Goal: Task Accomplishment & Management: Manage account settings

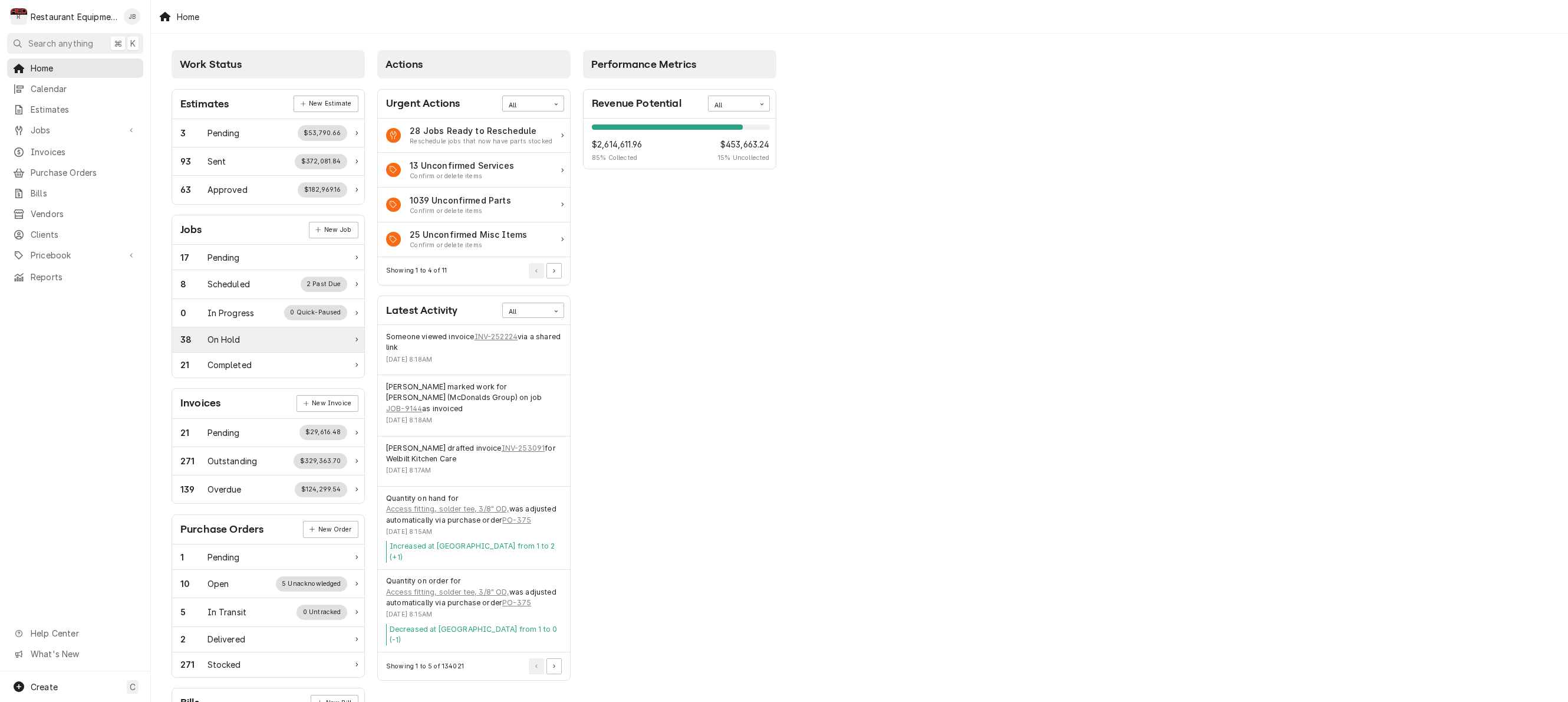
click at [232, 347] on div "38 On Hold" at bounding box center [268, 340] width 192 height 25
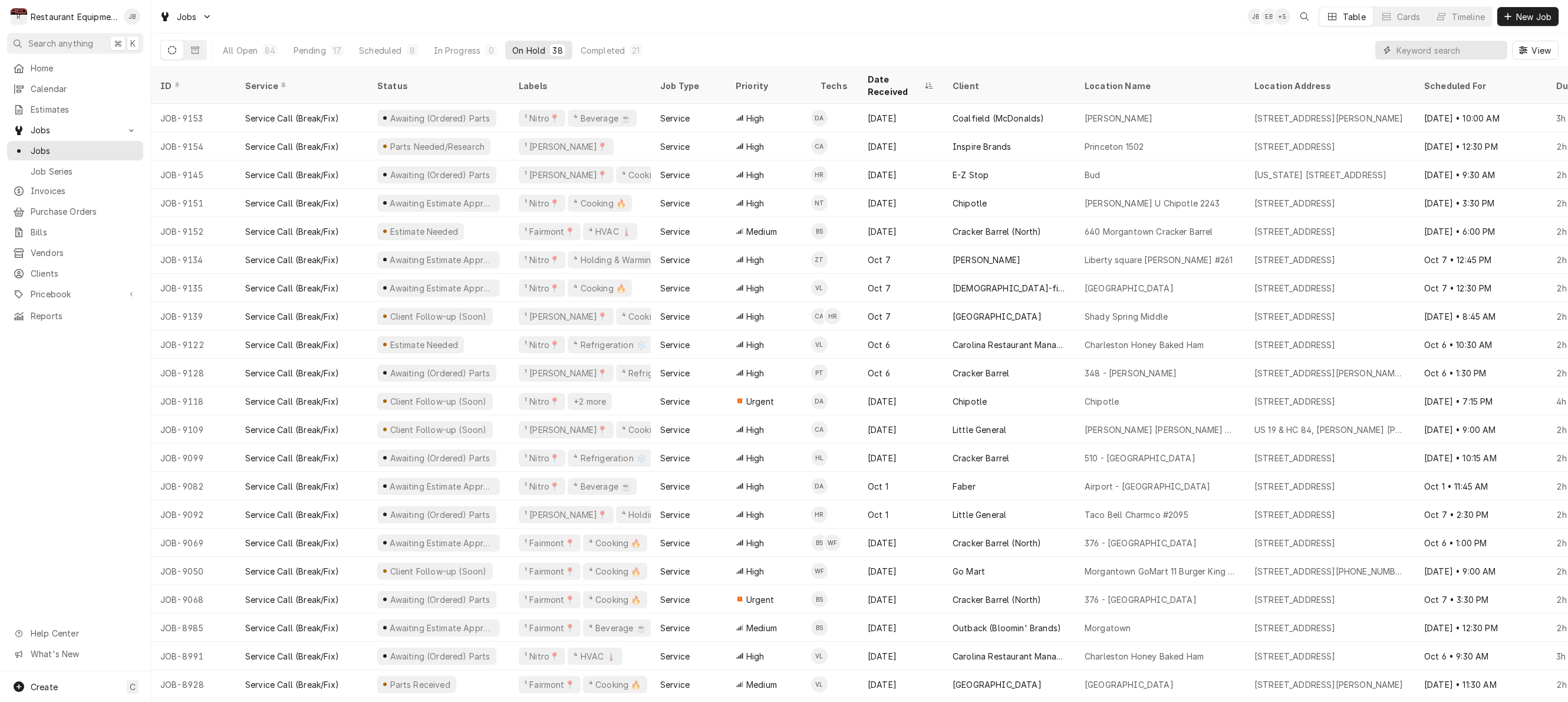
click at [1422, 53] on input "Dynamic Content Wrapper" at bounding box center [1449, 49] width 105 height 19
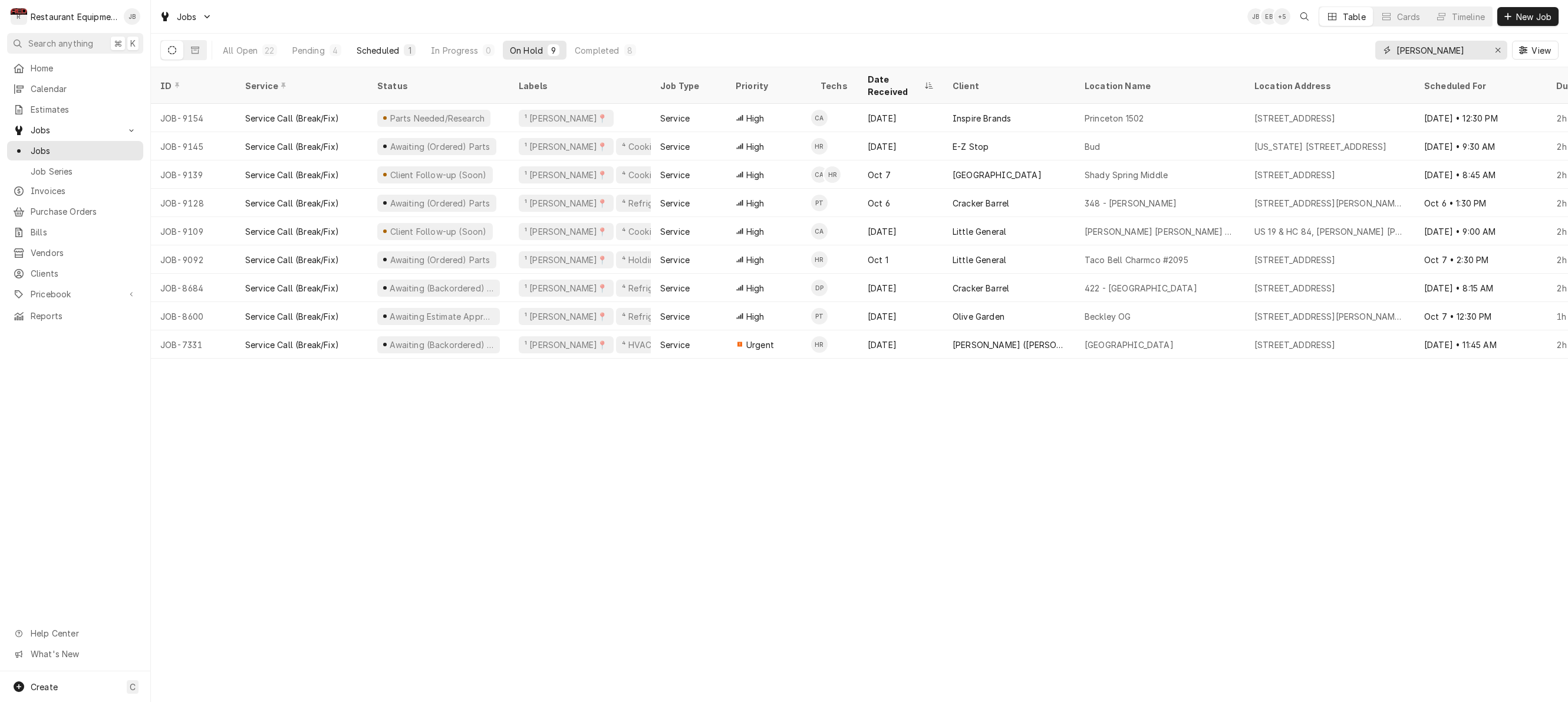
type input "beckley"
click at [374, 47] on div "Scheduled" at bounding box center [378, 50] width 43 height 13
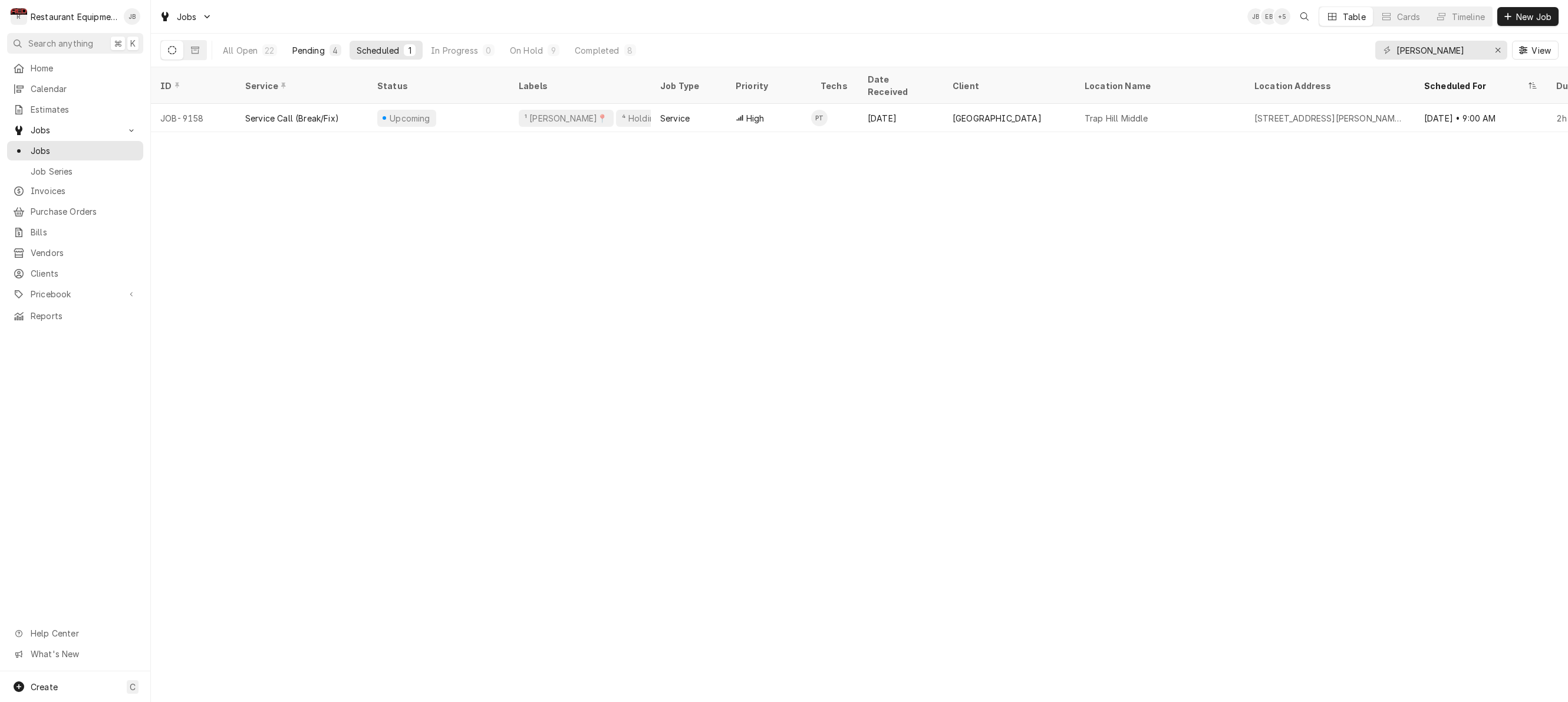
click at [333, 45] on div "4" at bounding box center [335, 50] width 12 height 12
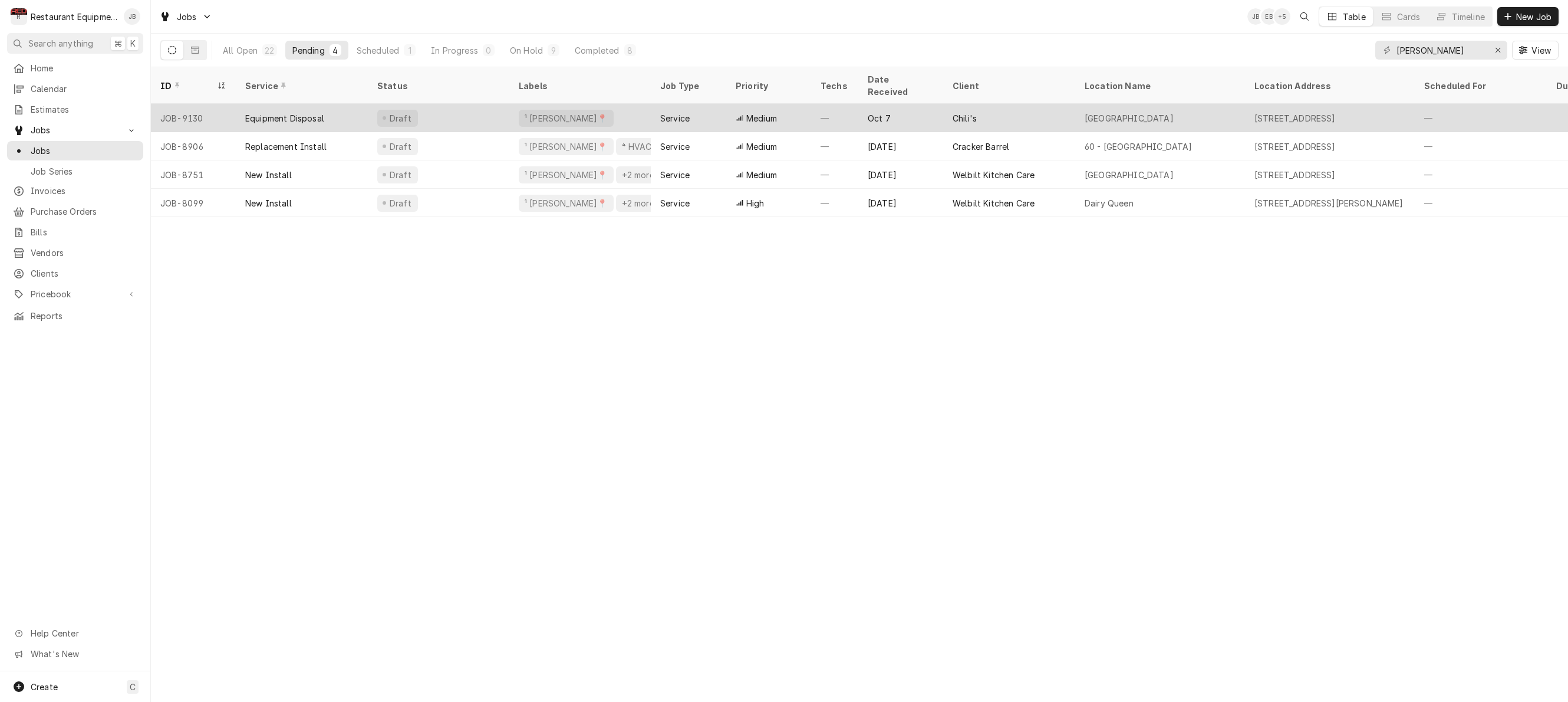
click at [499, 104] on div "Draft" at bounding box center [438, 118] width 141 height 28
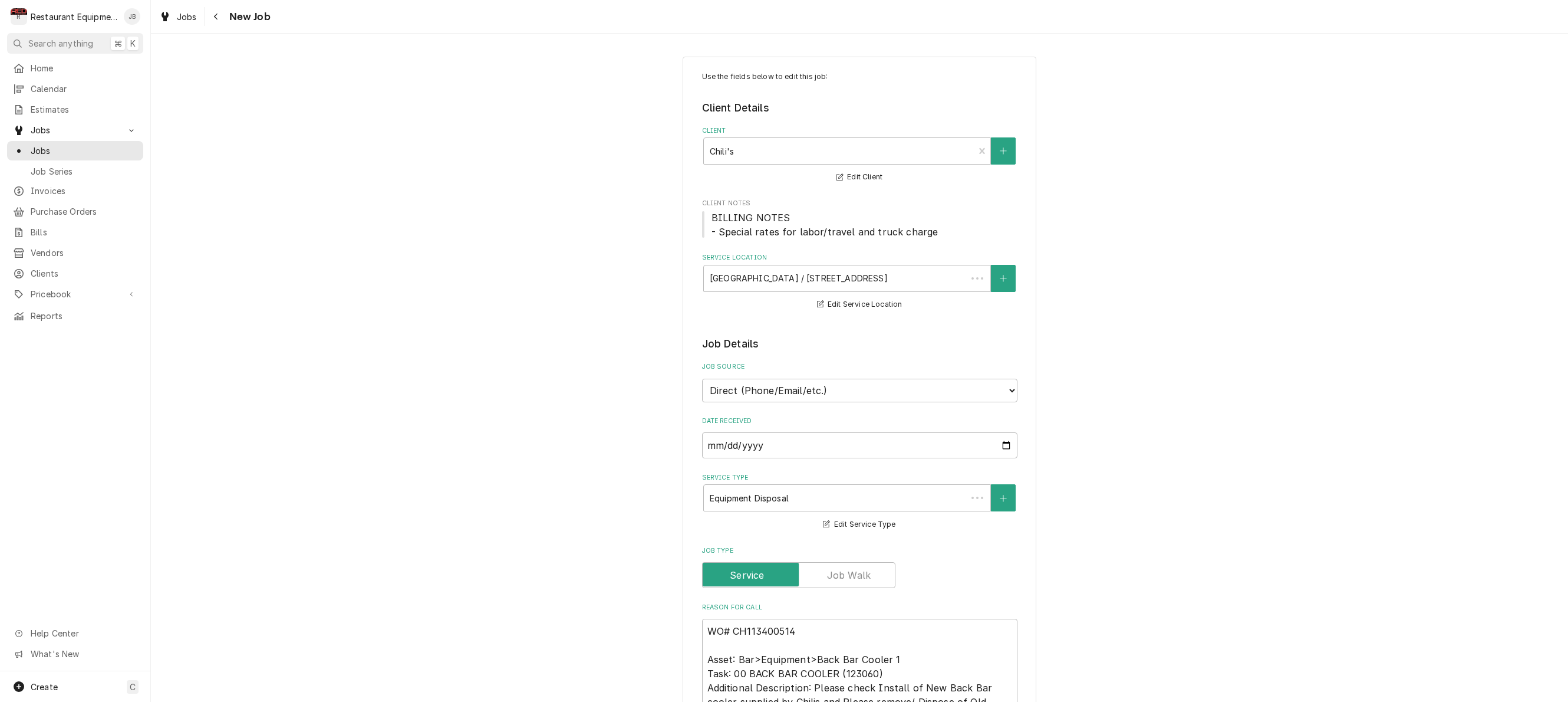
type textarea "x"
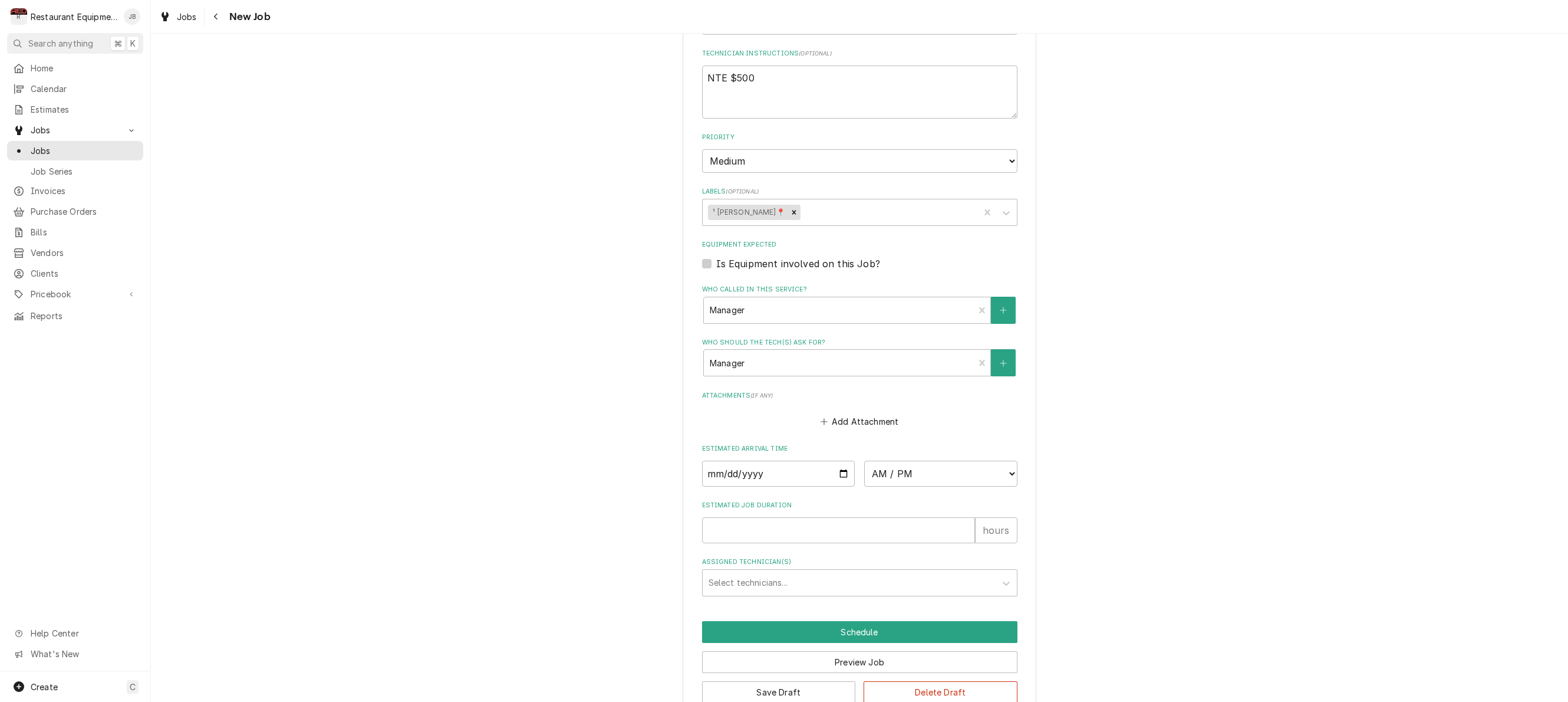
scroll to position [679, 0]
click at [731, 461] on input "Date" at bounding box center [779, 474] width 153 height 26
type input "2025-10-10"
type textarea "x"
select select "08:30:00"
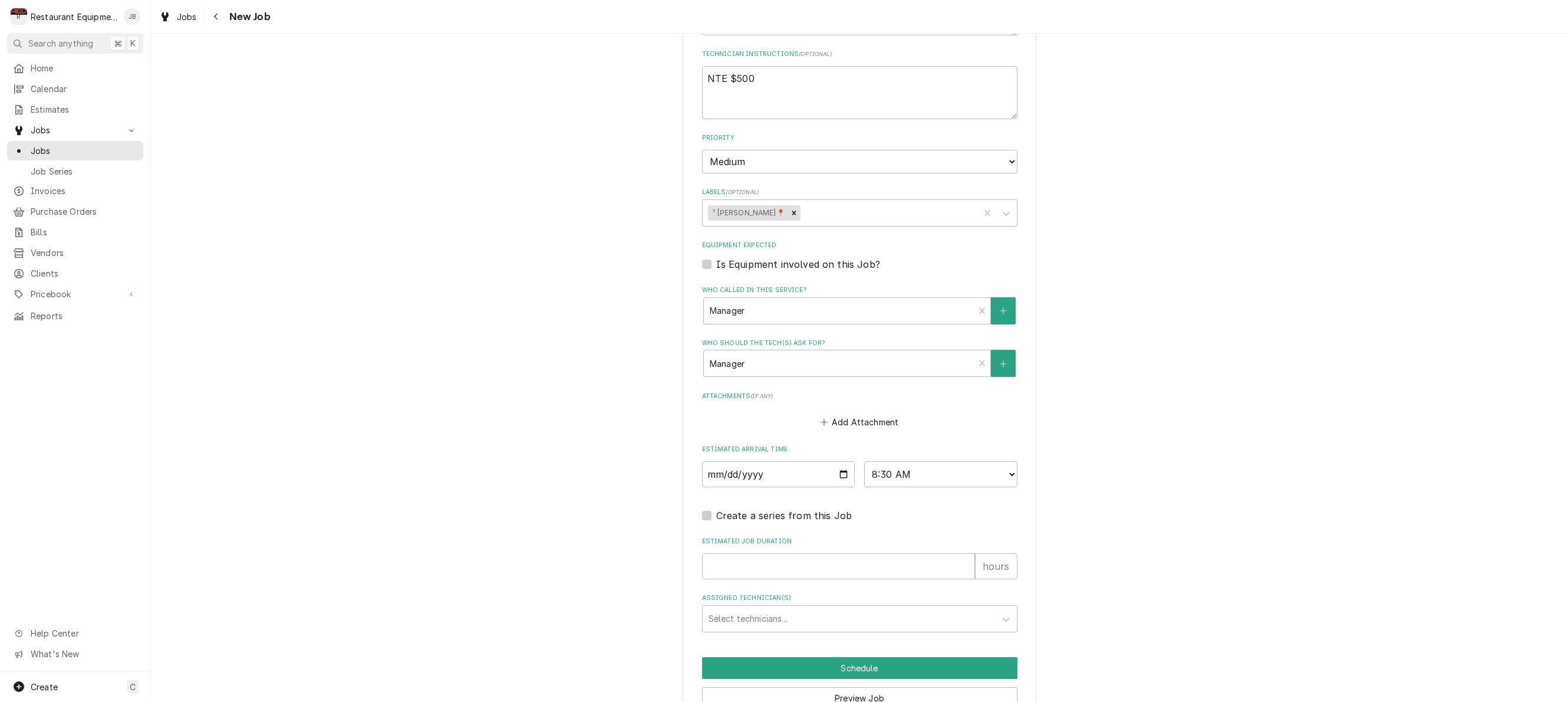
click at [762, 505] on fieldset "Job Details Job Source Direct (Phone/Email/etc.) Service Channel Corrigo Ecotra…" at bounding box center [860, 144] width 316 height 974
click at [760, 553] on input "Estimated Job Duration" at bounding box center [839, 566] width 273 height 26
type textarea "x"
type input "1"
type textarea "x"
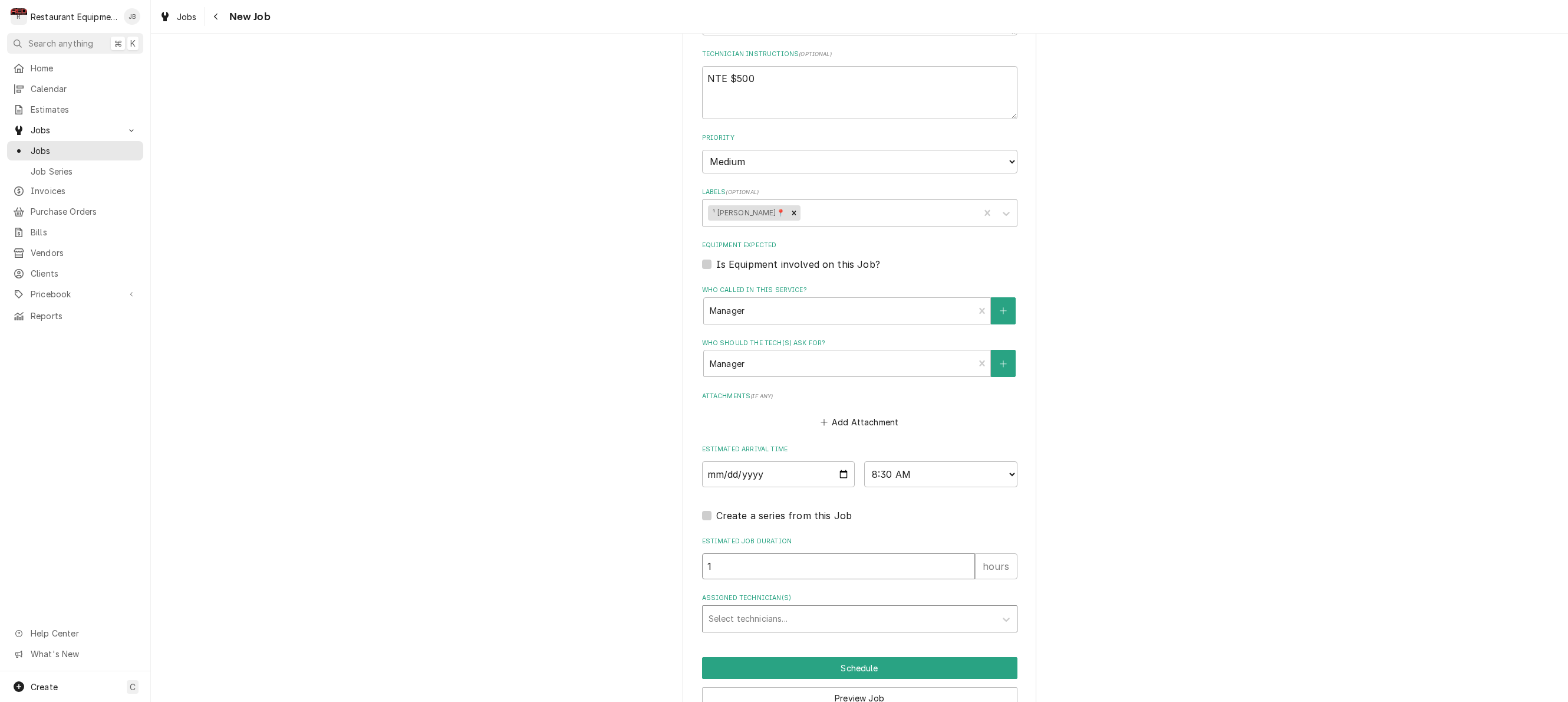
type input "1"
click at [735, 612] on div "Select technicians..." at bounding box center [849, 618] width 281 height 13
type input "kal"
click at [741, 635] on div "Kaleb Lewis" at bounding box center [860, 644] width 314 height 18
type textarea "x"
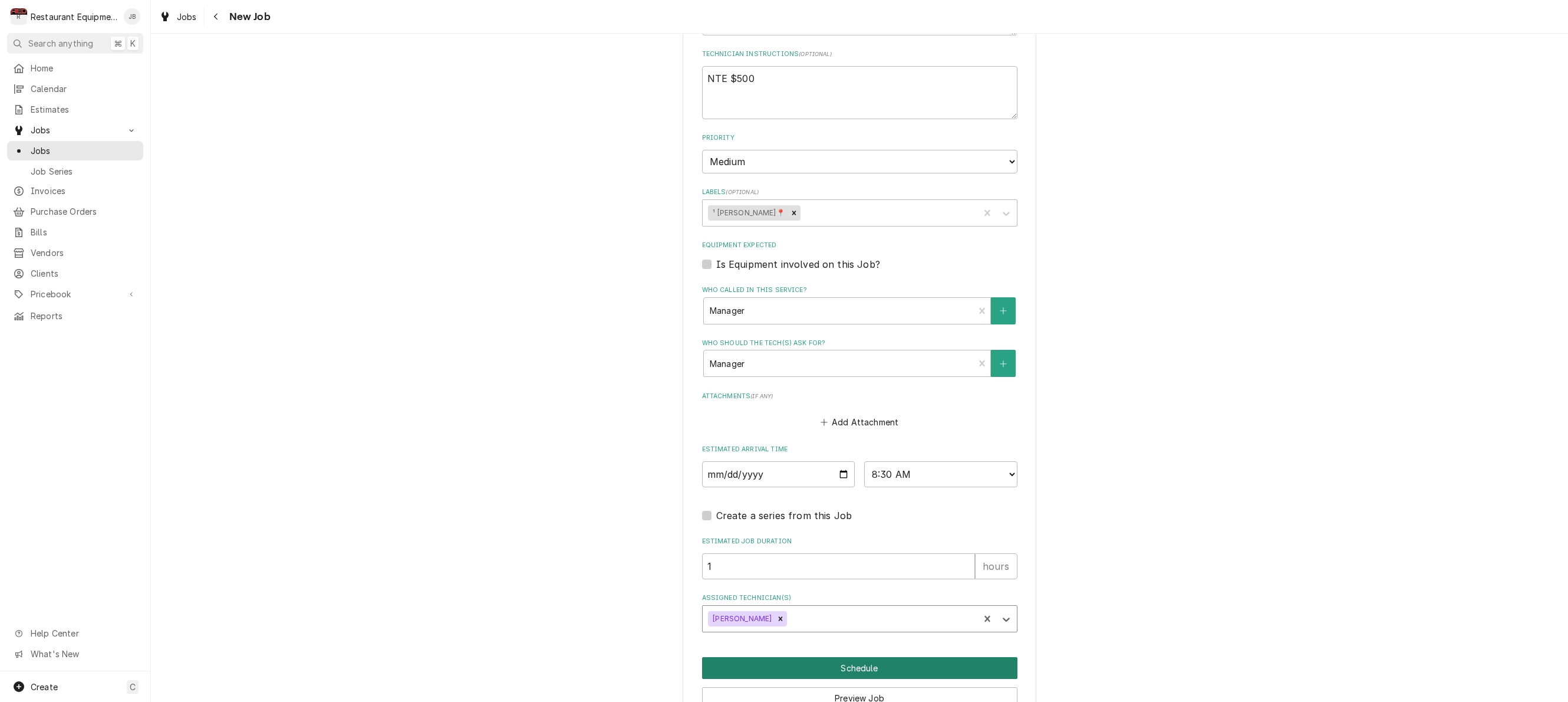
click at [774, 657] on button "Schedule" at bounding box center [860, 668] width 316 height 22
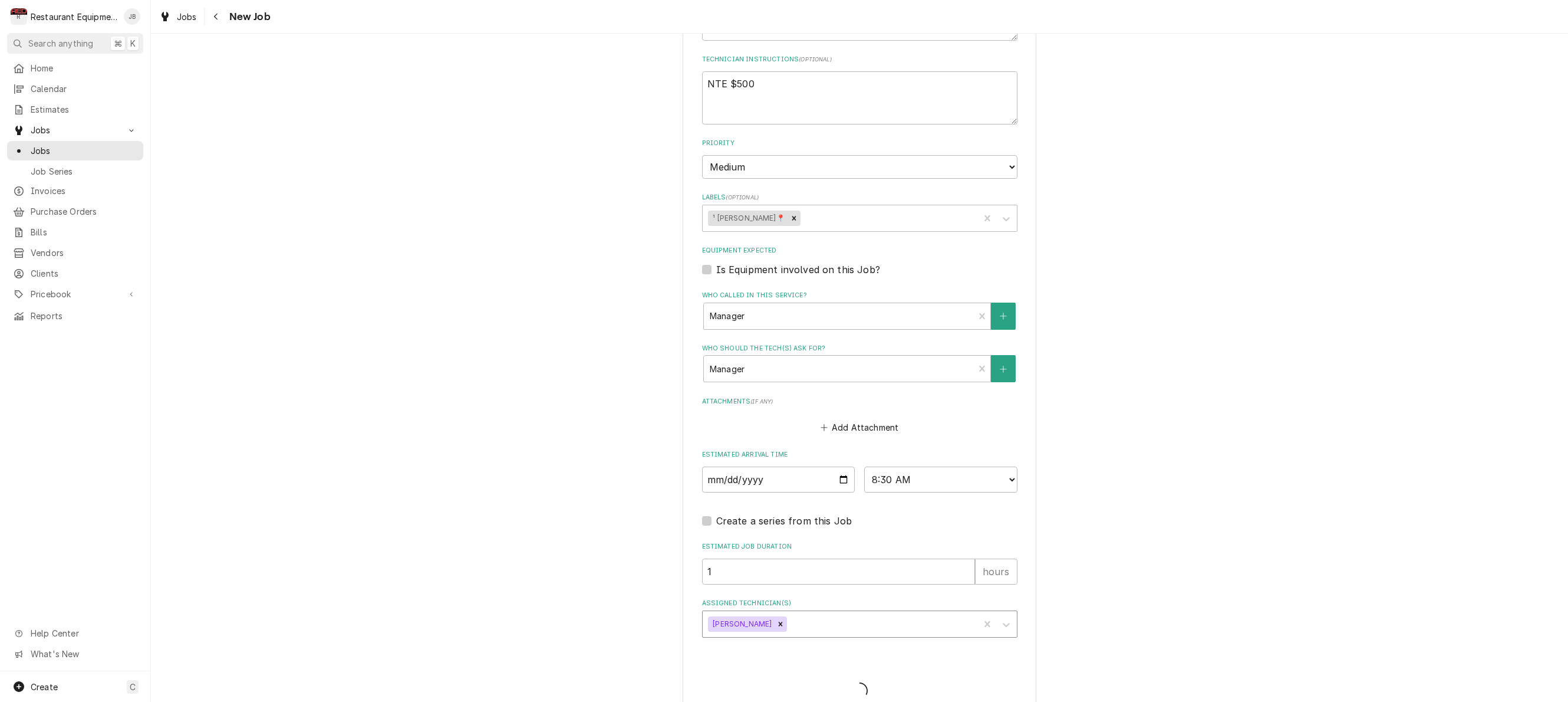
type textarea "x"
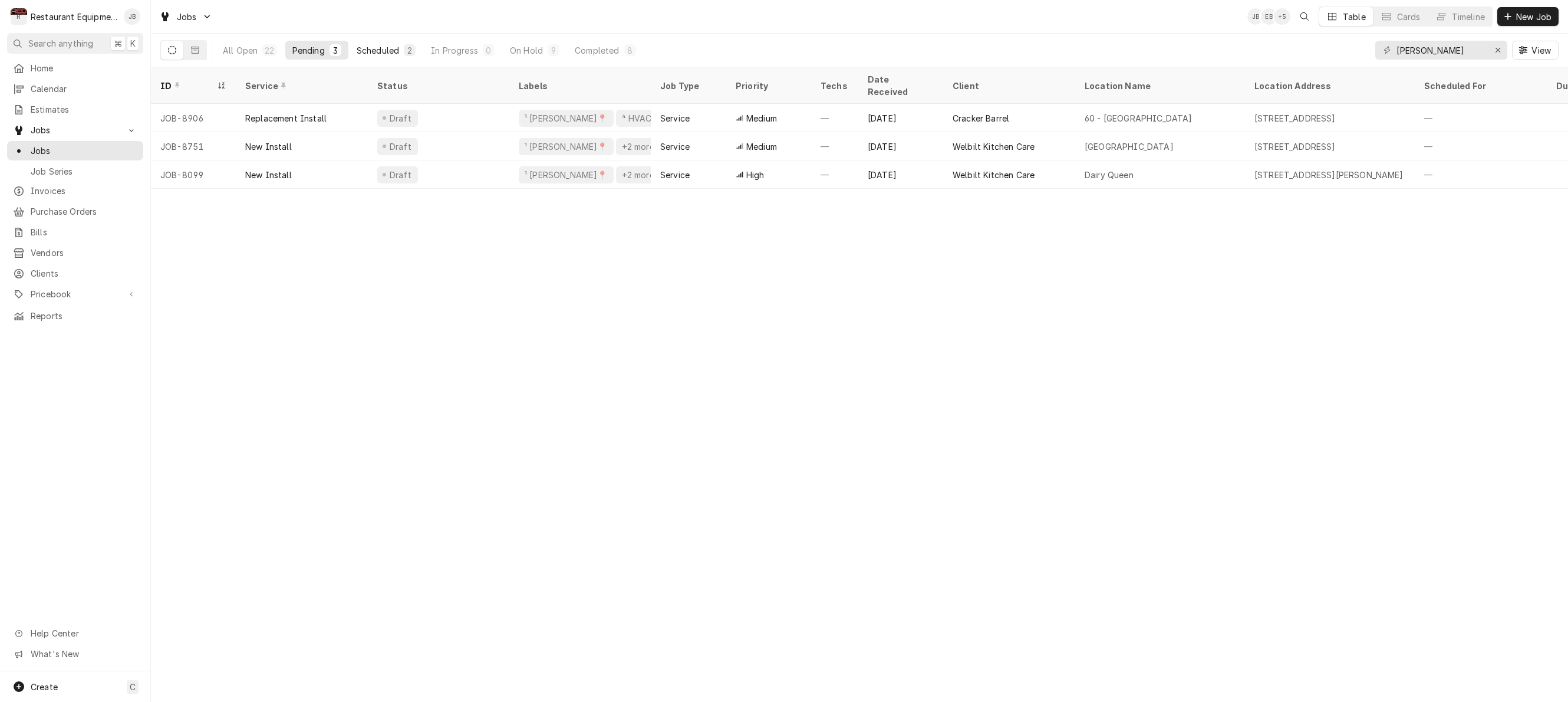
click at [369, 47] on div "Scheduled" at bounding box center [378, 50] width 43 height 13
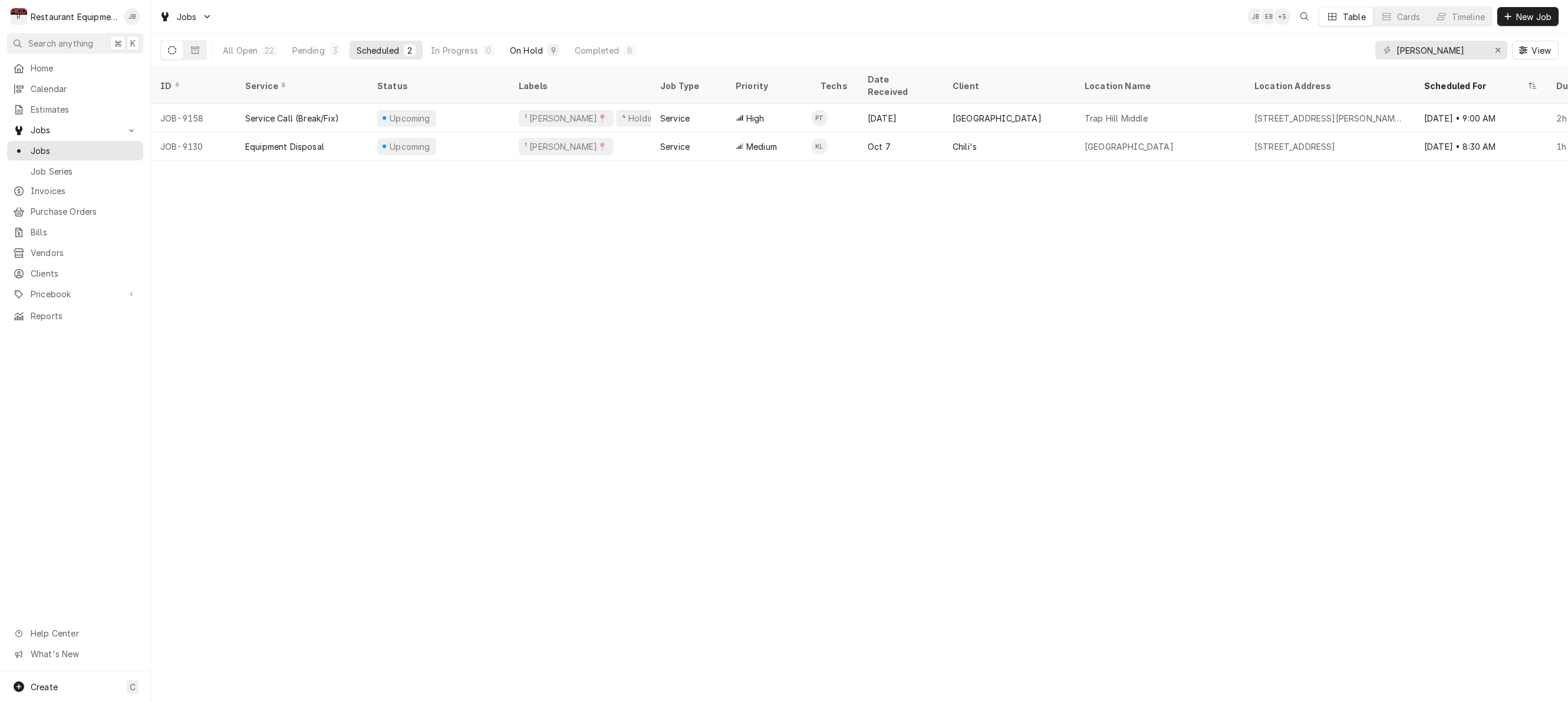
scroll to position [1, 0]
click at [530, 52] on div "On Hold" at bounding box center [527, 50] width 33 height 13
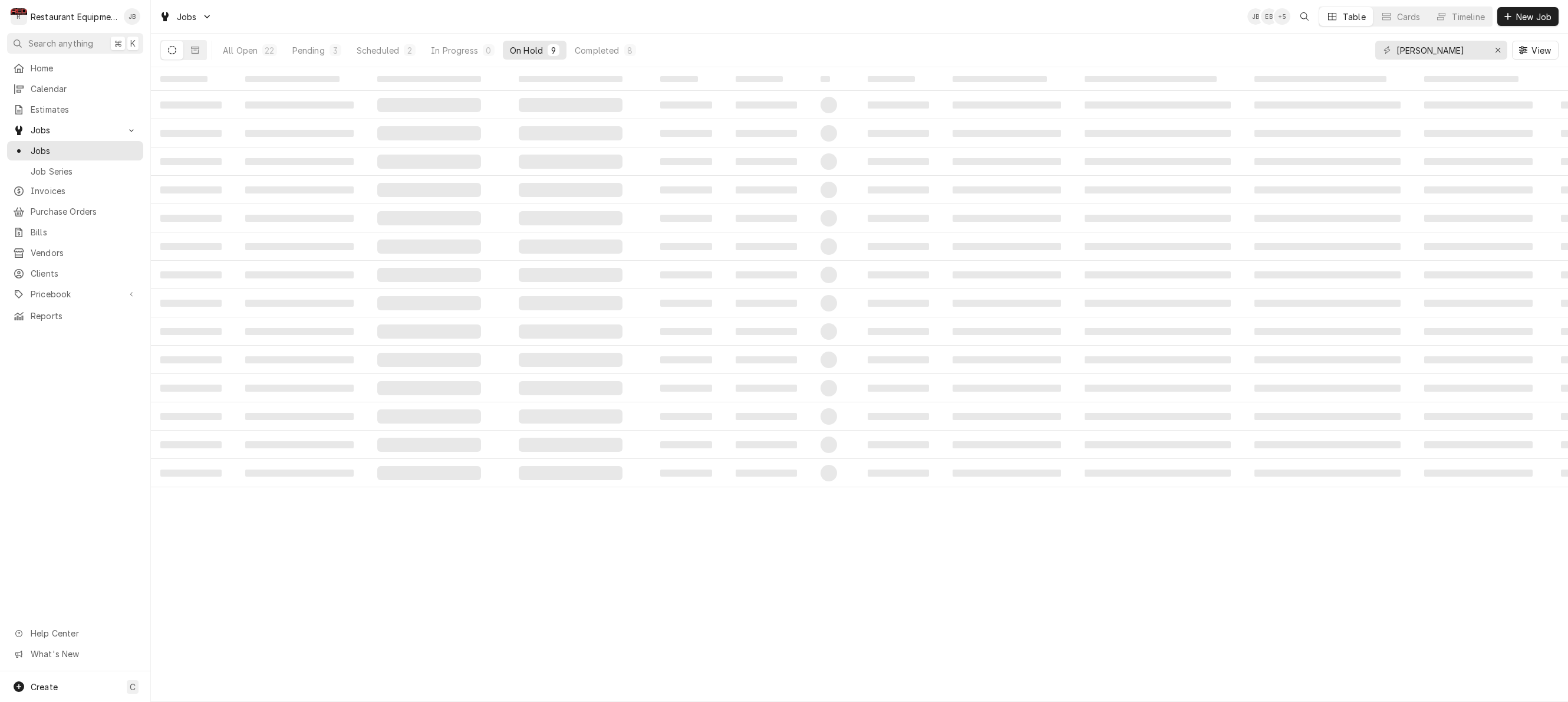
scroll to position [0, 0]
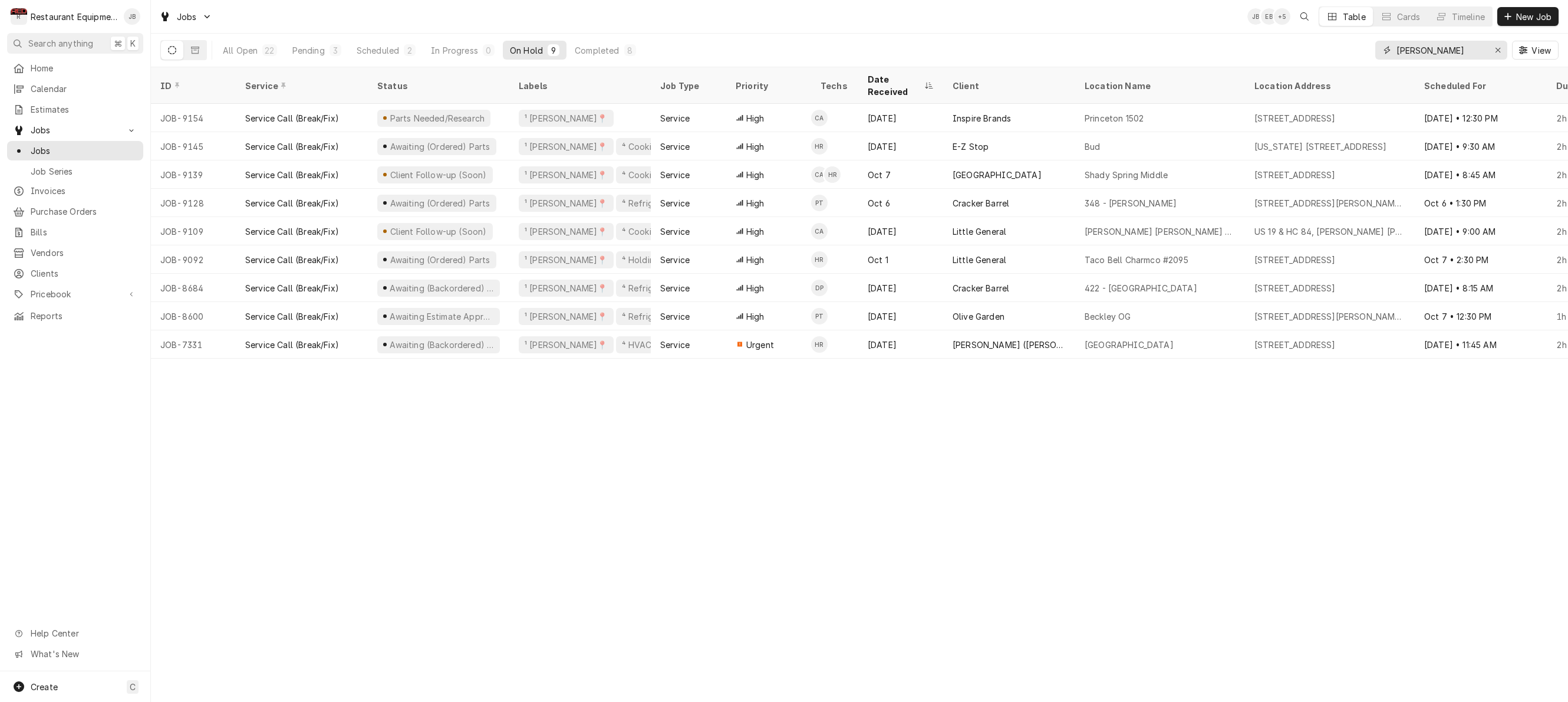
click at [1460, 55] on input "beckley" at bounding box center [1441, 49] width 88 height 19
type input "b"
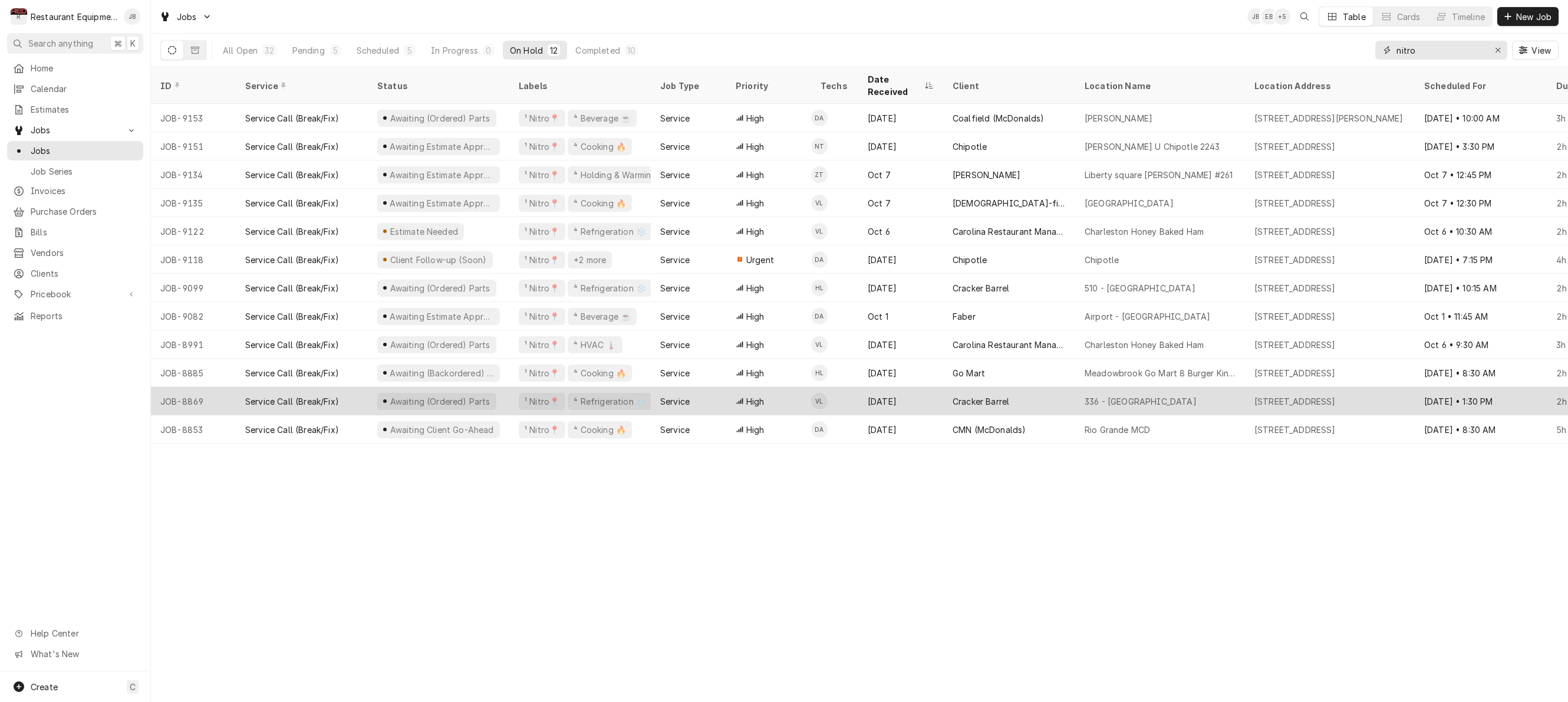
type input "nitro"
click at [1044, 387] on div "Cracker Barrel" at bounding box center [1009, 401] width 132 height 28
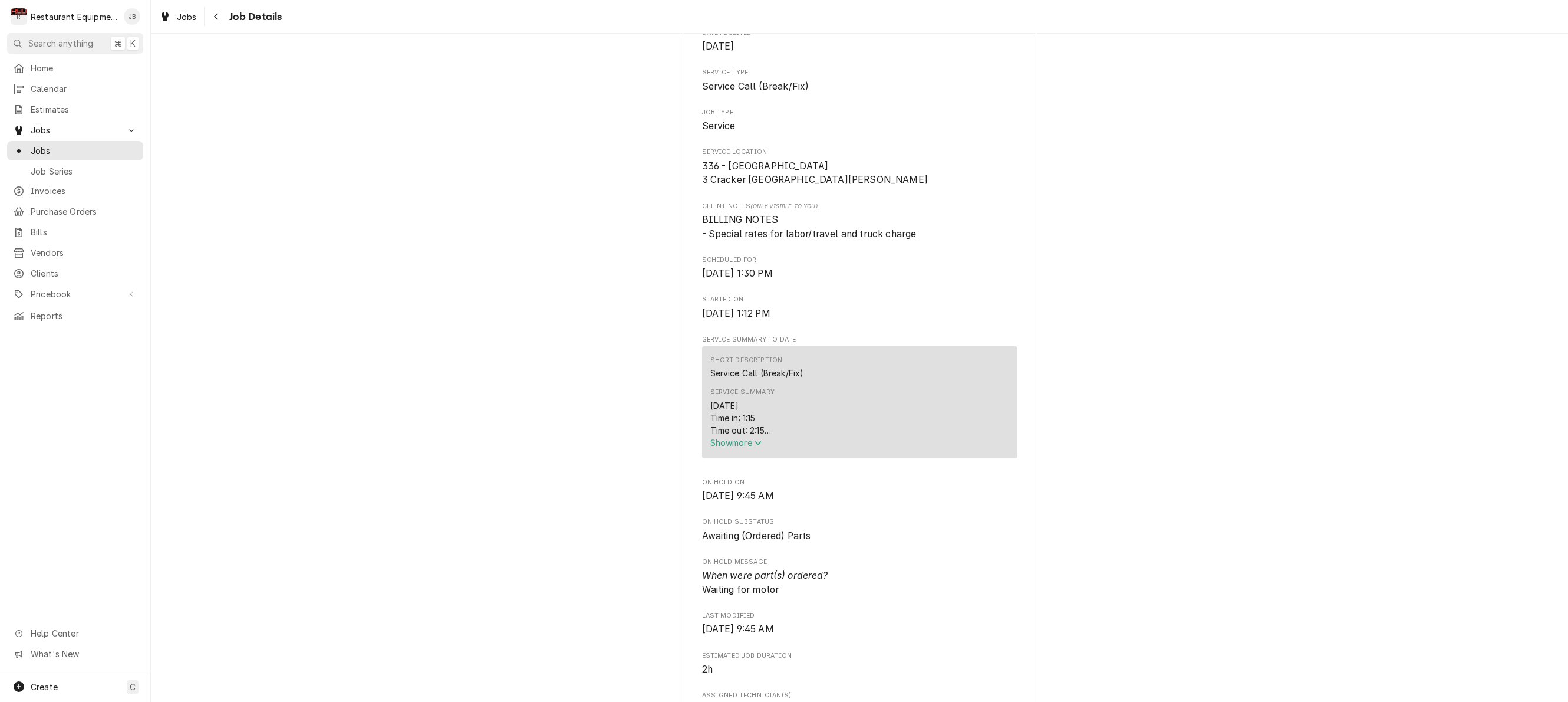
scroll to position [182, 0]
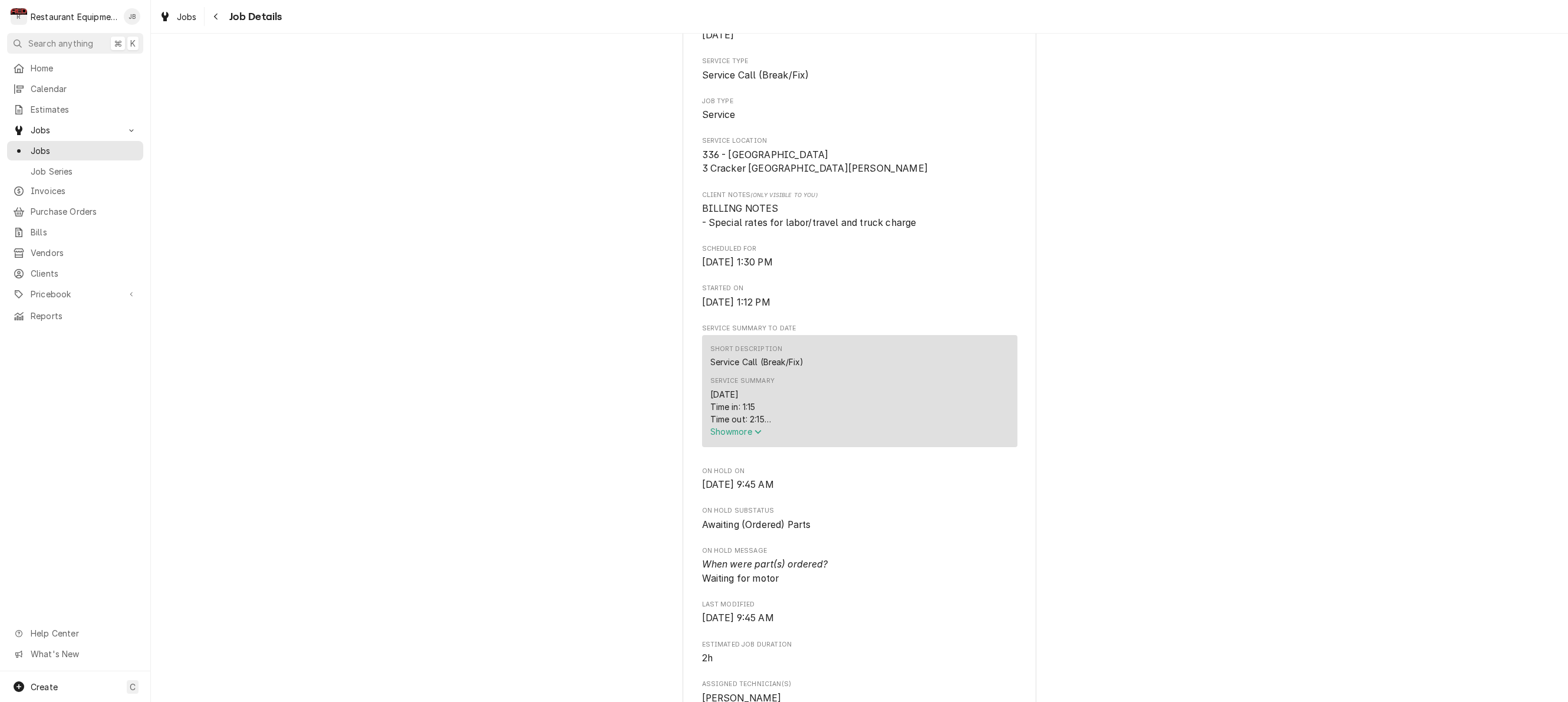
click at [724, 433] on span "Show more" at bounding box center [736, 431] width 52 height 10
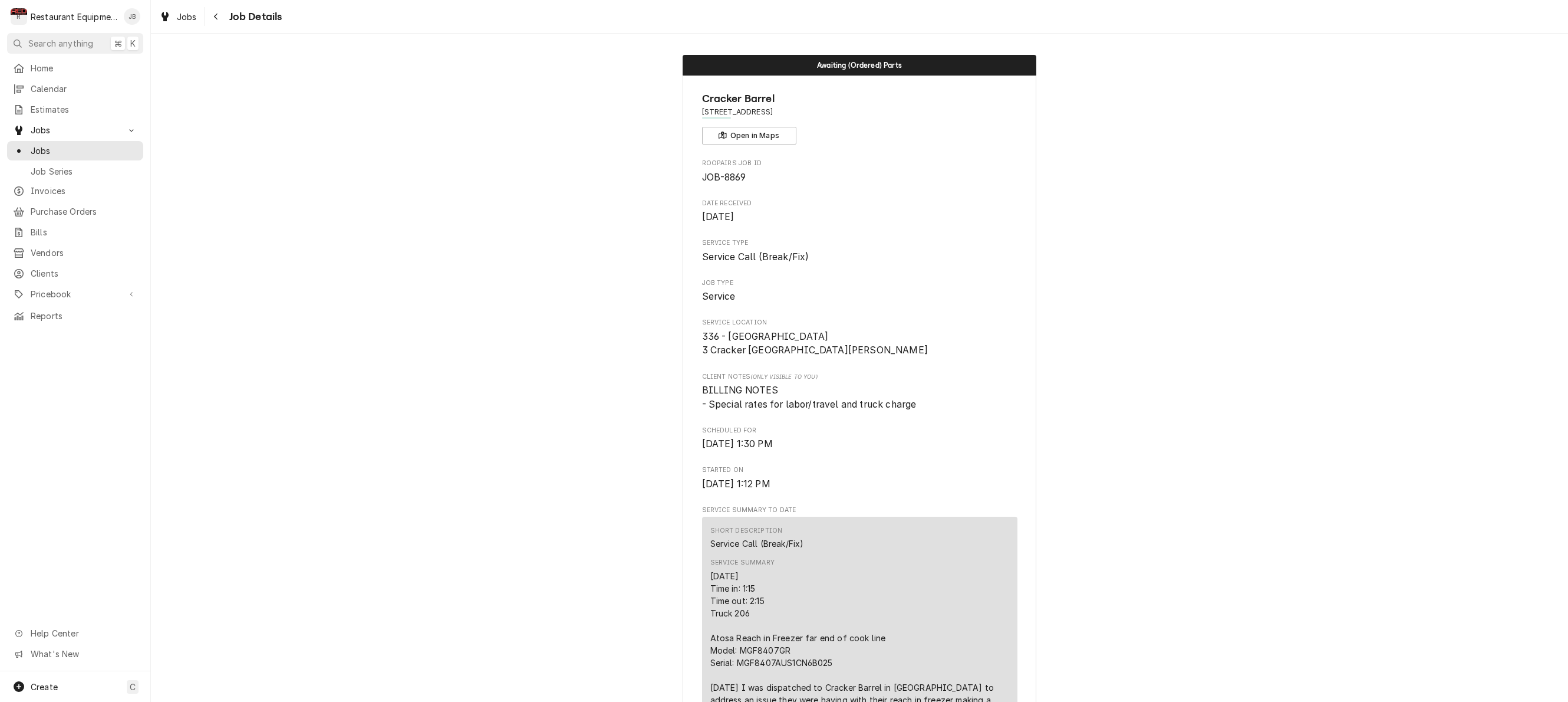
scroll to position [0, 0]
click at [213, 18] on icon "Navigate back" at bounding box center [215, 16] width 5 height 8
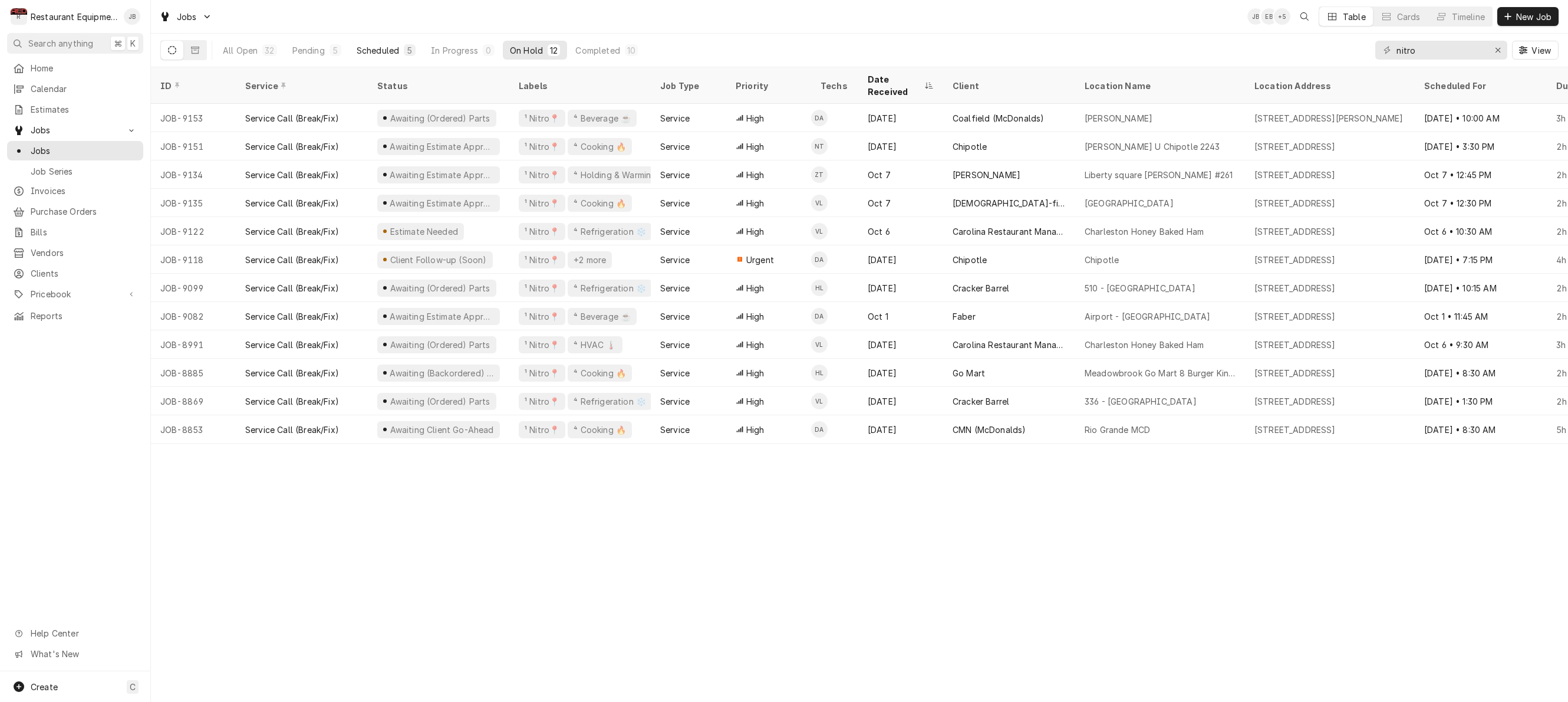
click at [386, 51] on div "Scheduled" at bounding box center [378, 50] width 43 height 13
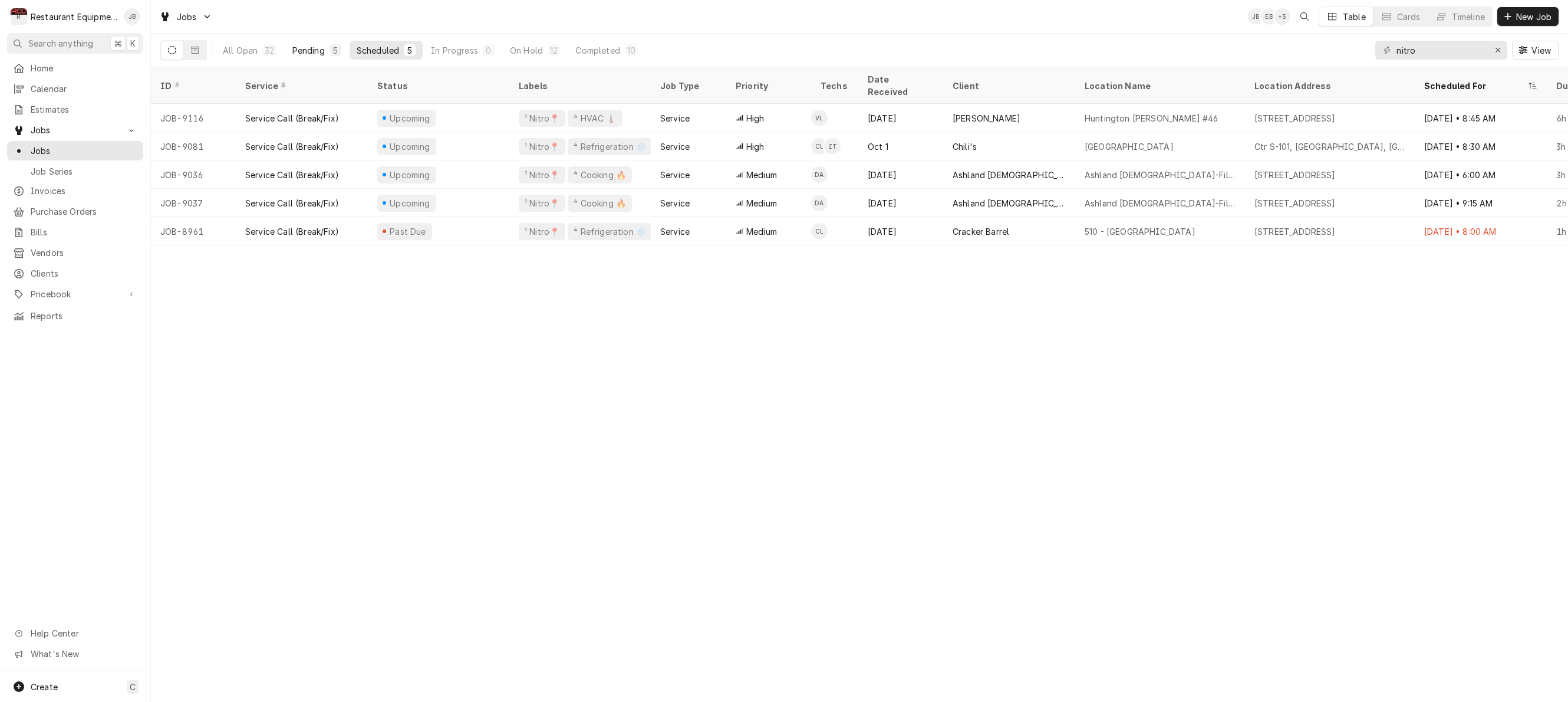
click at [340, 52] on div "5" at bounding box center [335, 50] width 12 height 12
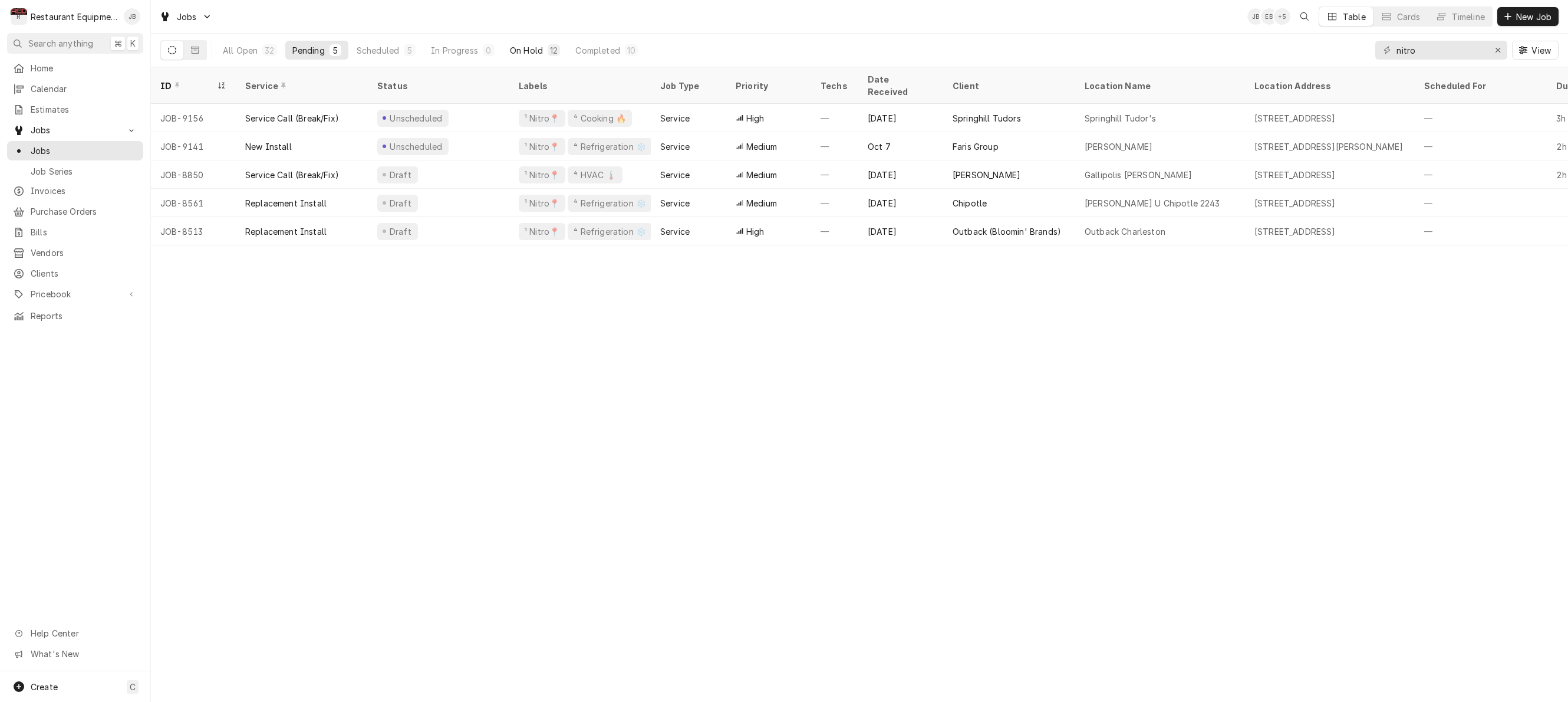
click at [542, 43] on button "On Hold 12" at bounding box center [535, 49] width 64 height 19
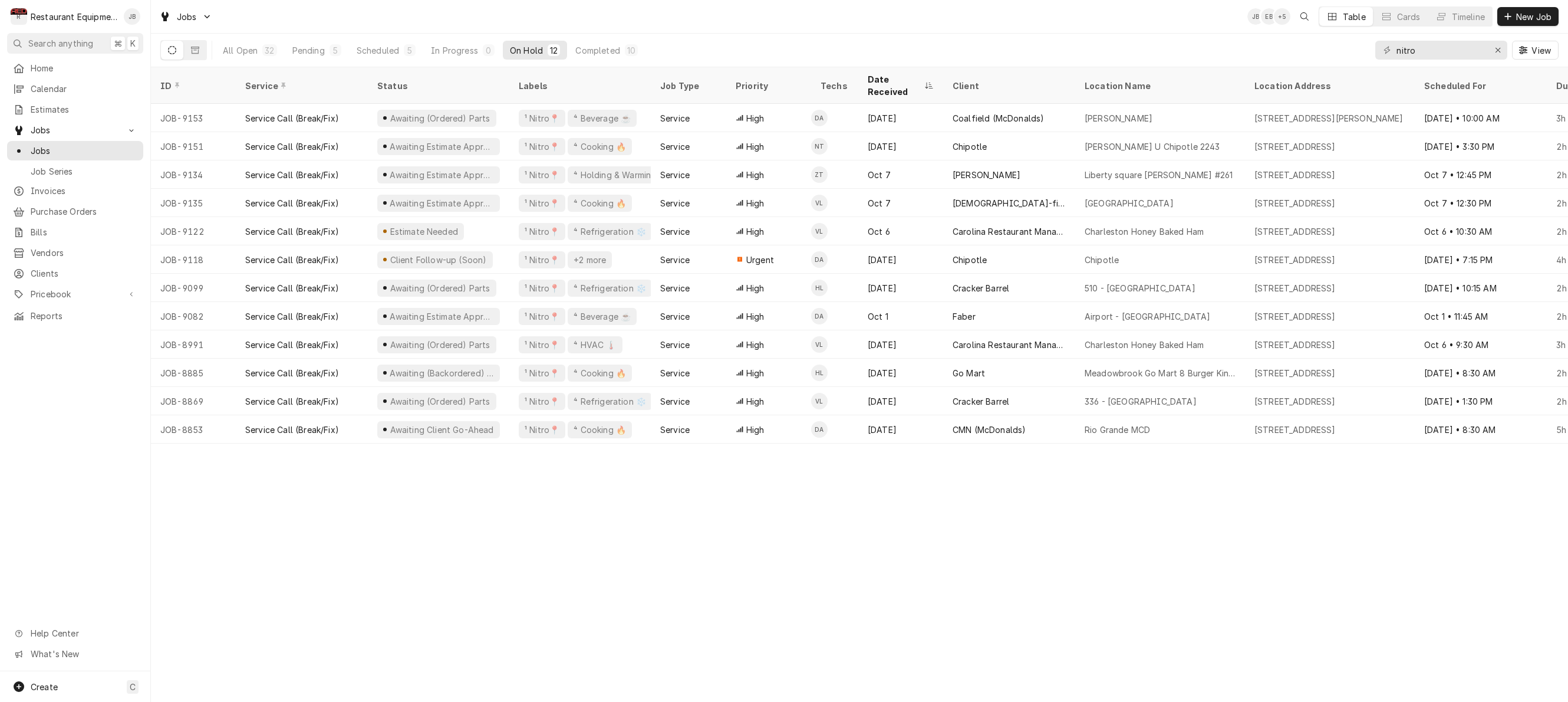
click at [384, 82] on div "Status" at bounding box center [437, 85] width 120 height 13
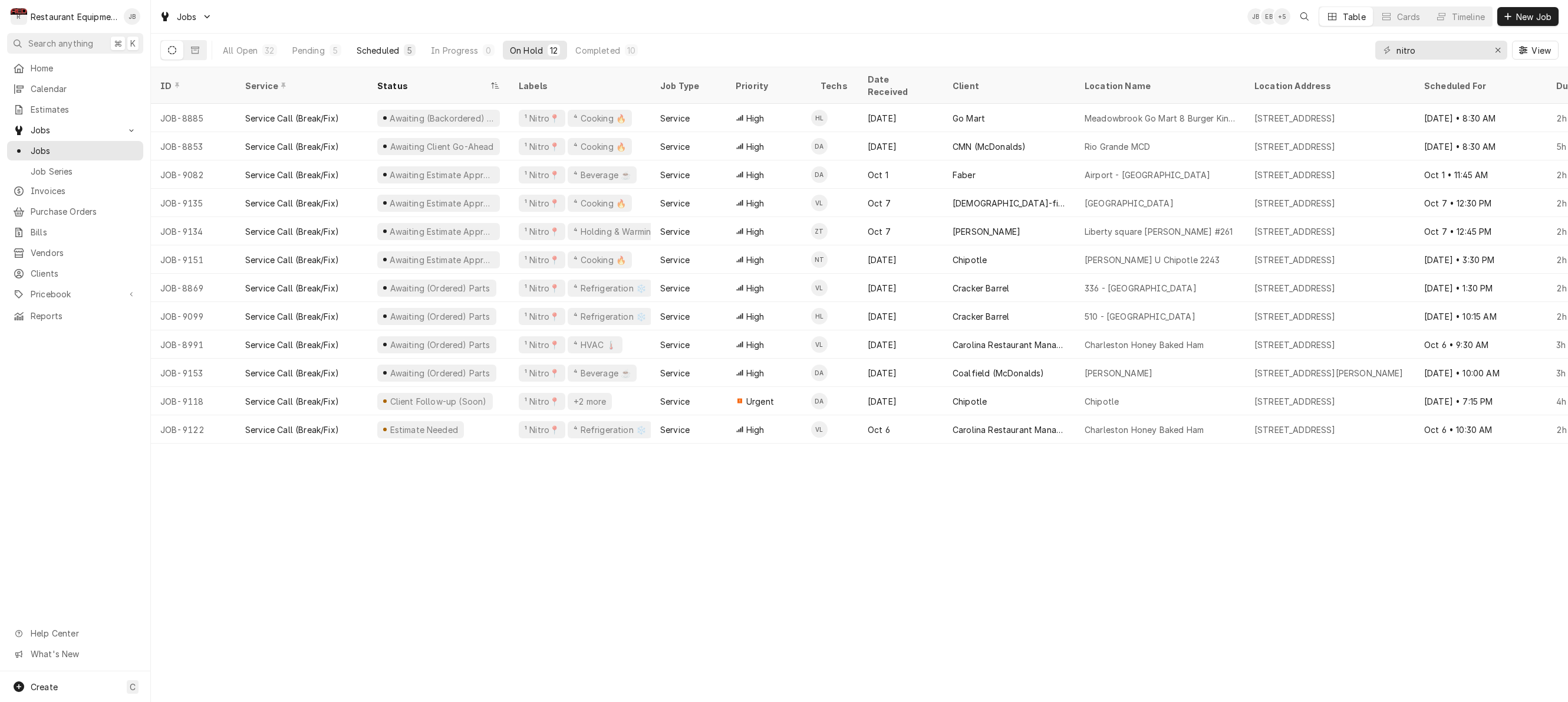
click at [390, 54] on div "Scheduled" at bounding box center [378, 50] width 43 height 13
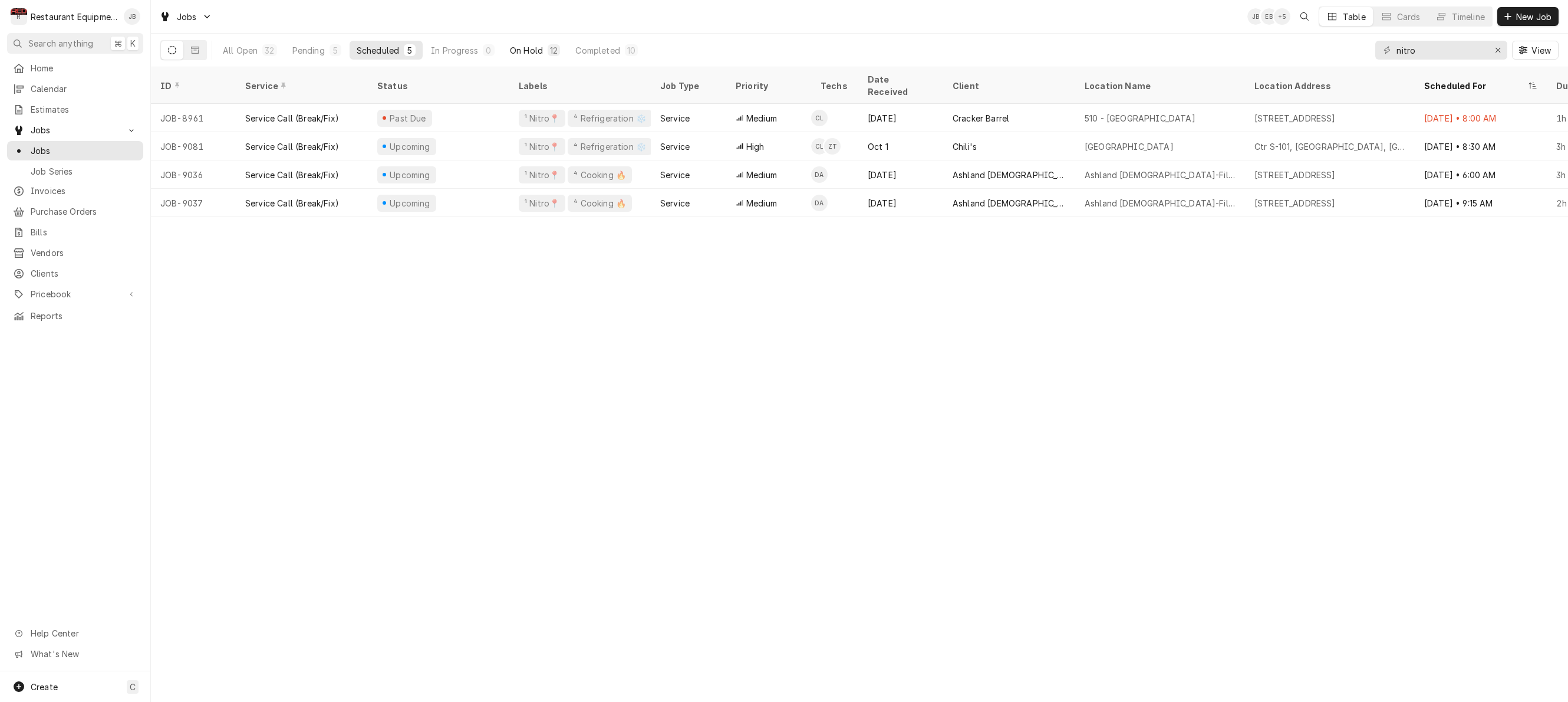
click at [529, 51] on div "On Hold" at bounding box center [527, 50] width 33 height 13
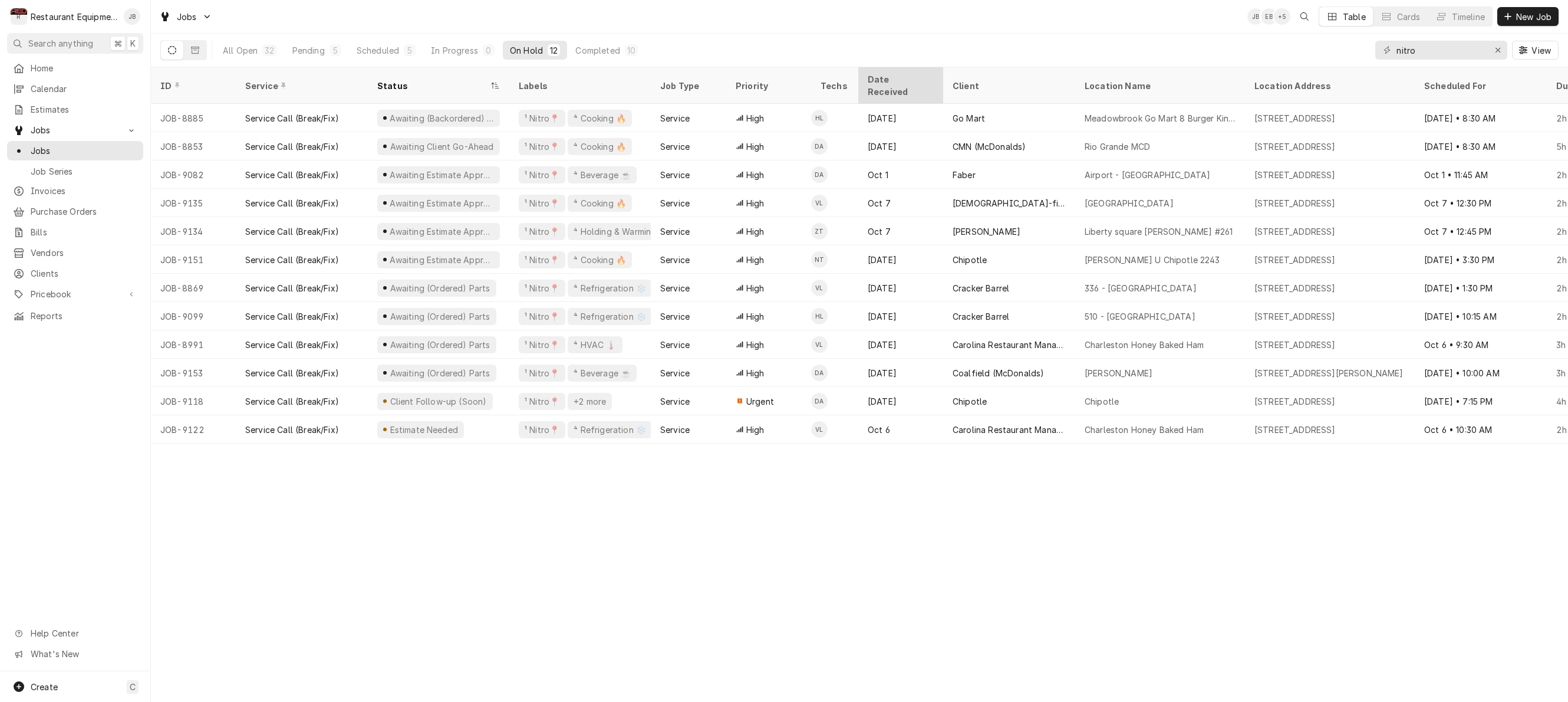
click at [875, 74] on div "Date Received" at bounding box center [899, 85] width 64 height 25
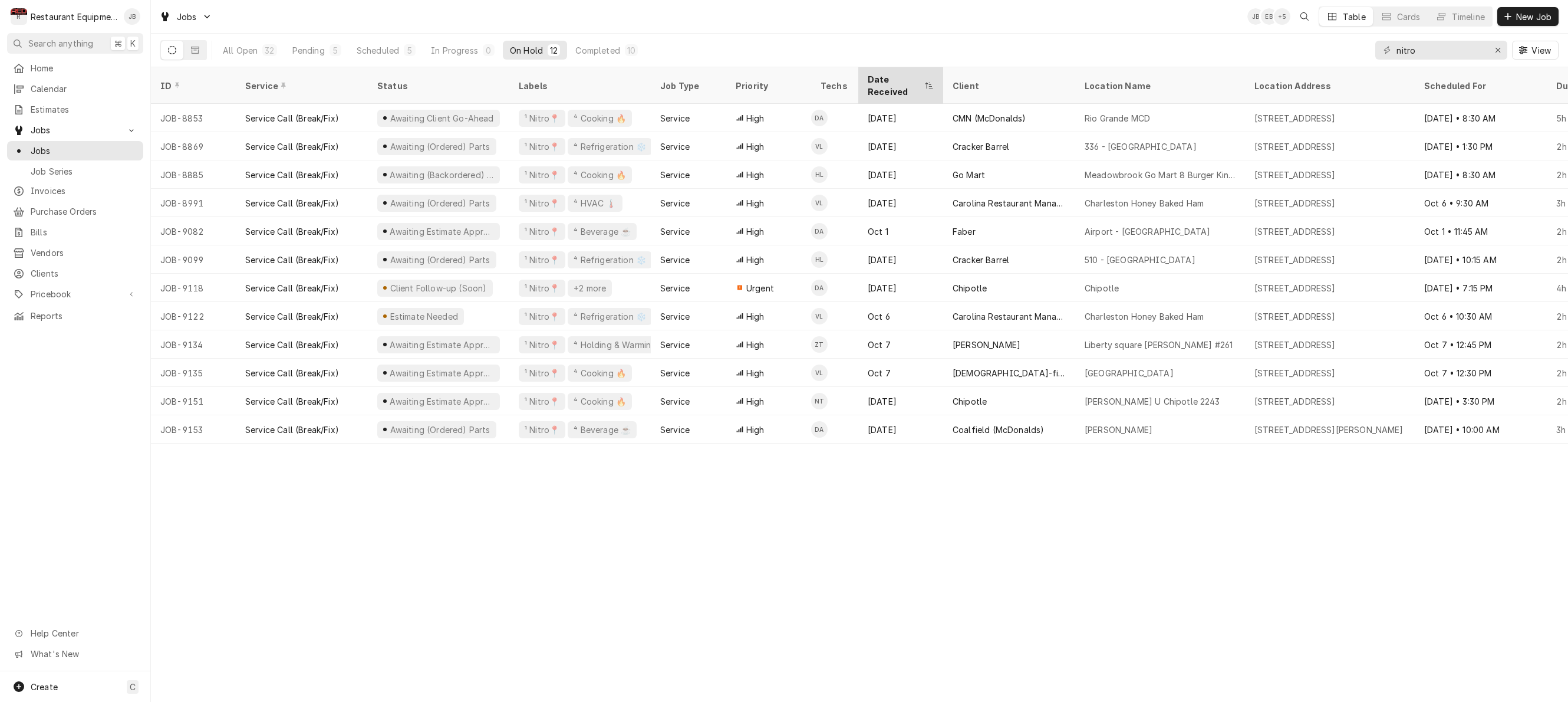
click at [880, 79] on div "Date Received" at bounding box center [895, 85] width 54 height 25
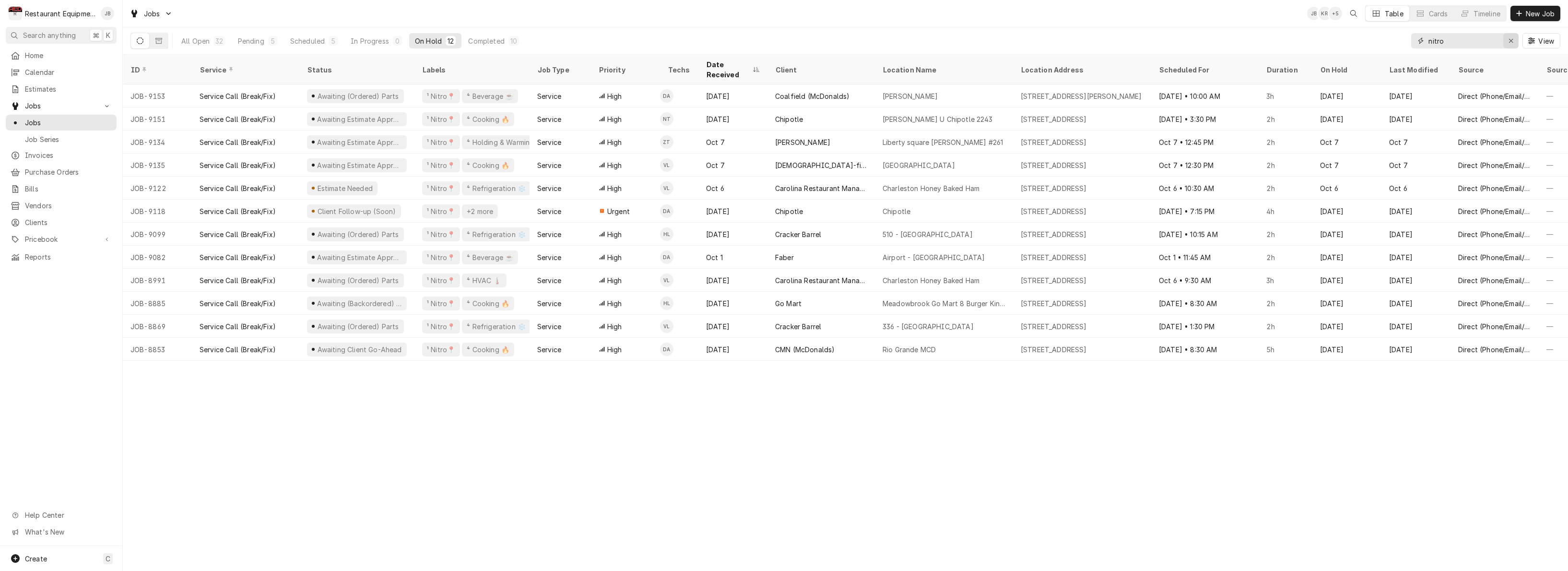
click at [1275, 38] on div "Erase input" at bounding box center [1511, 41] width 10 height 10
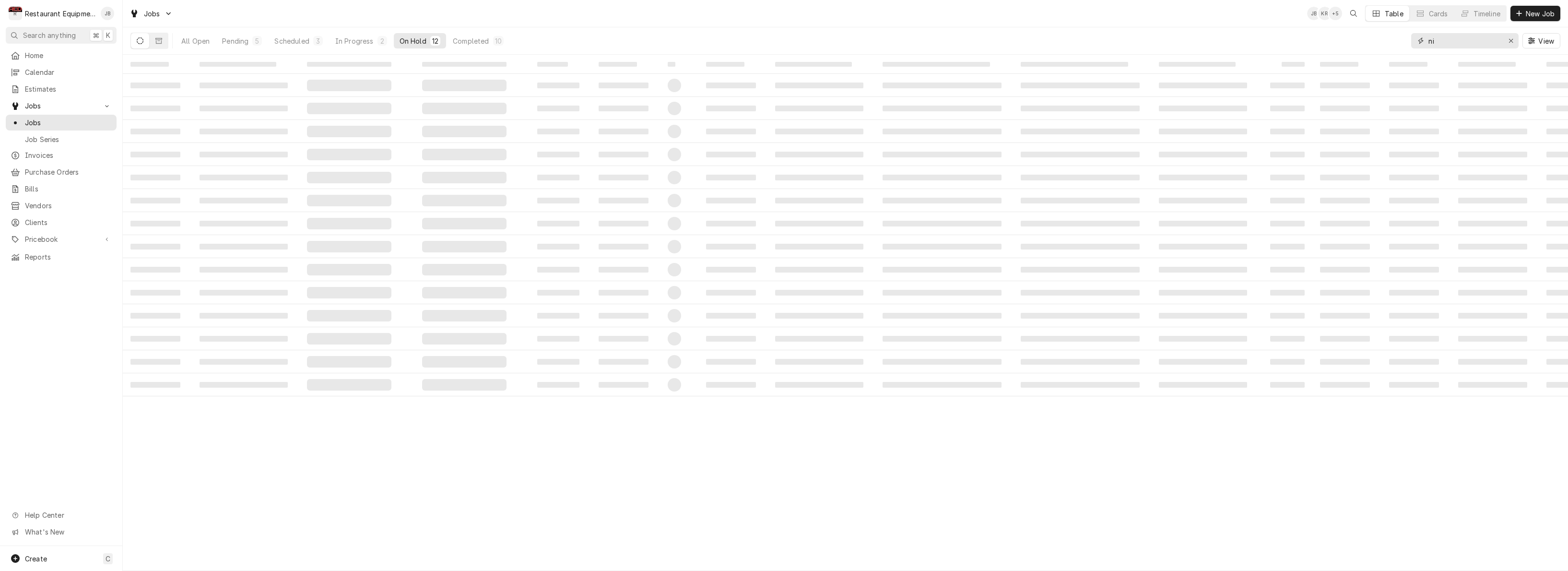
type input "n"
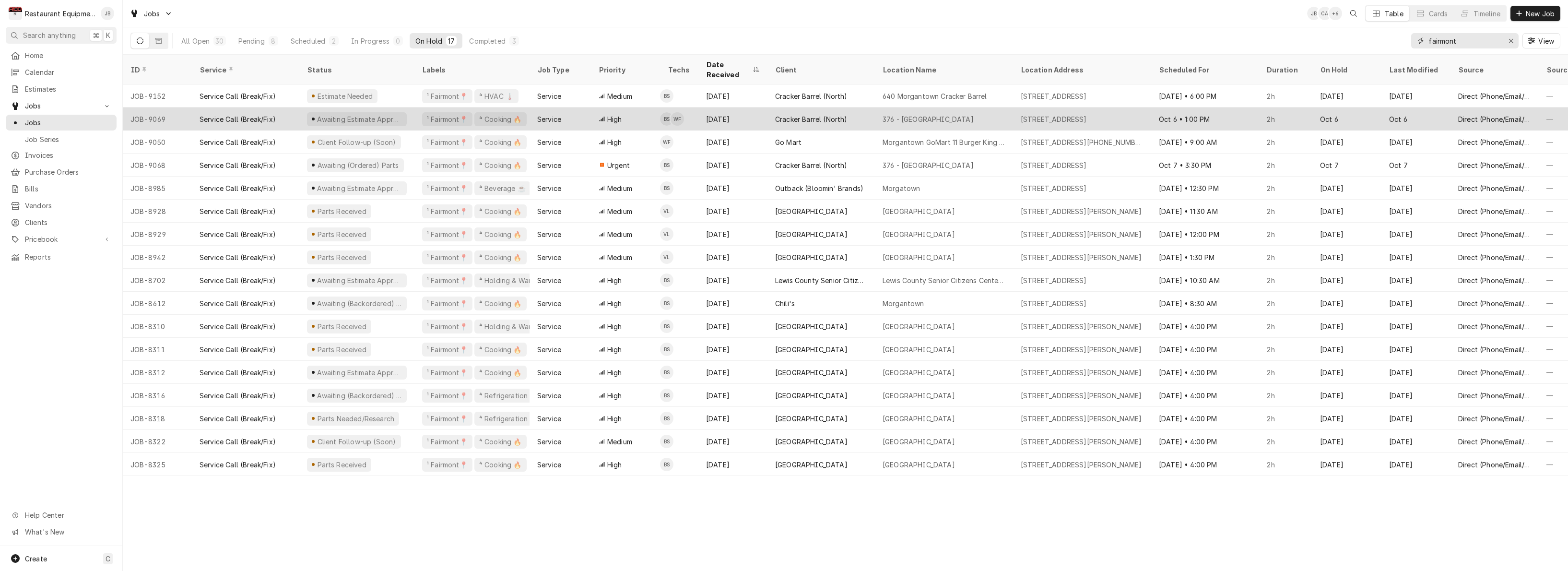
type input "fairmont"
click at [732, 110] on div "[DATE]" at bounding box center [732, 119] width 69 height 23
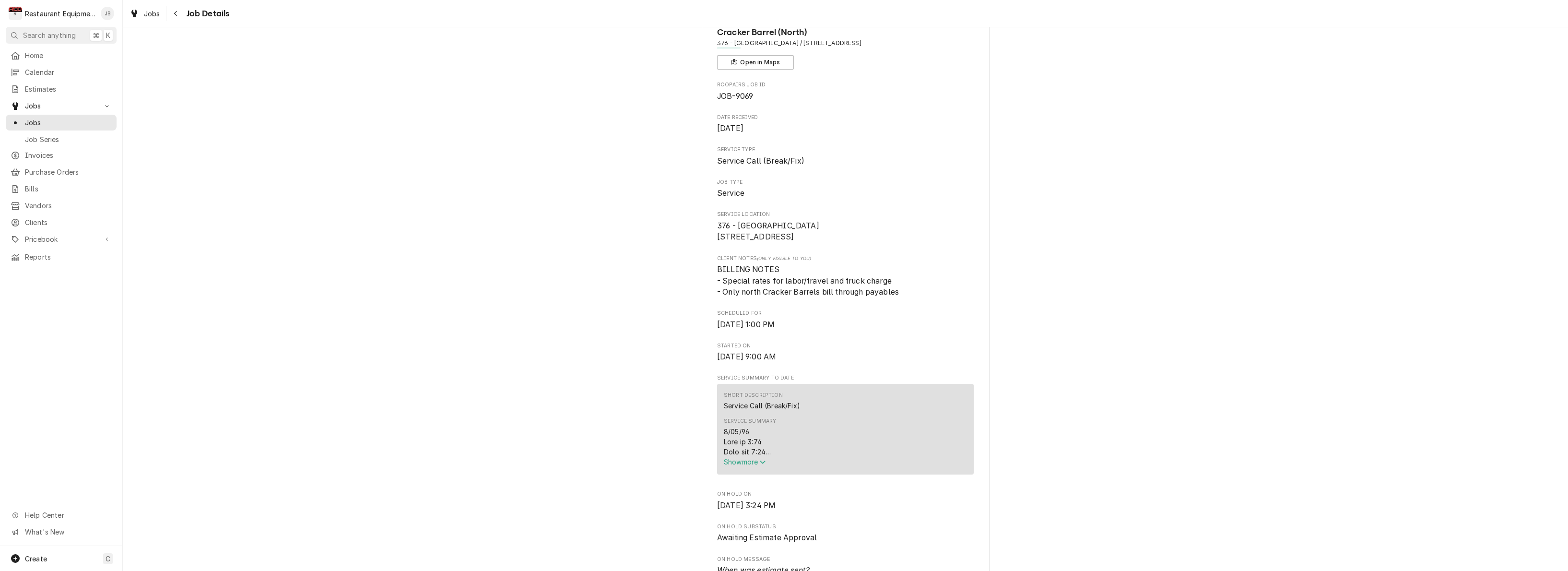
scroll to position [71, 0]
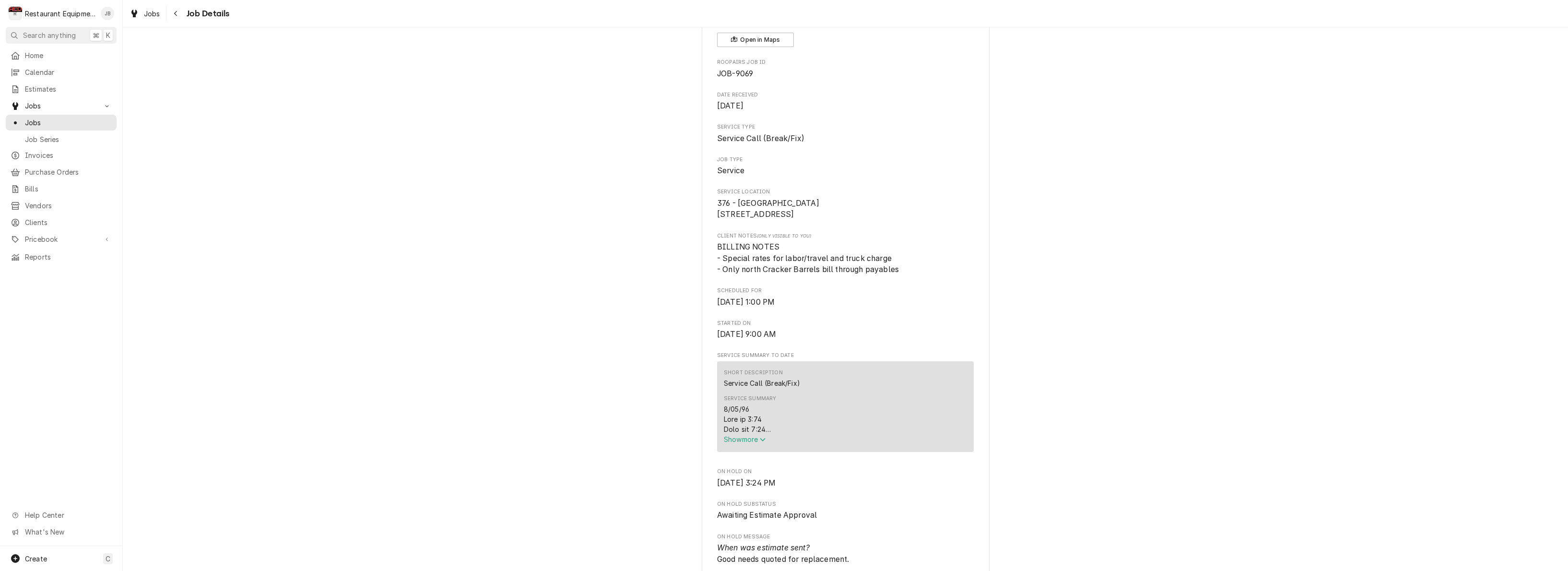
click at [746, 442] on span "Show more" at bounding box center [744, 439] width 42 height 8
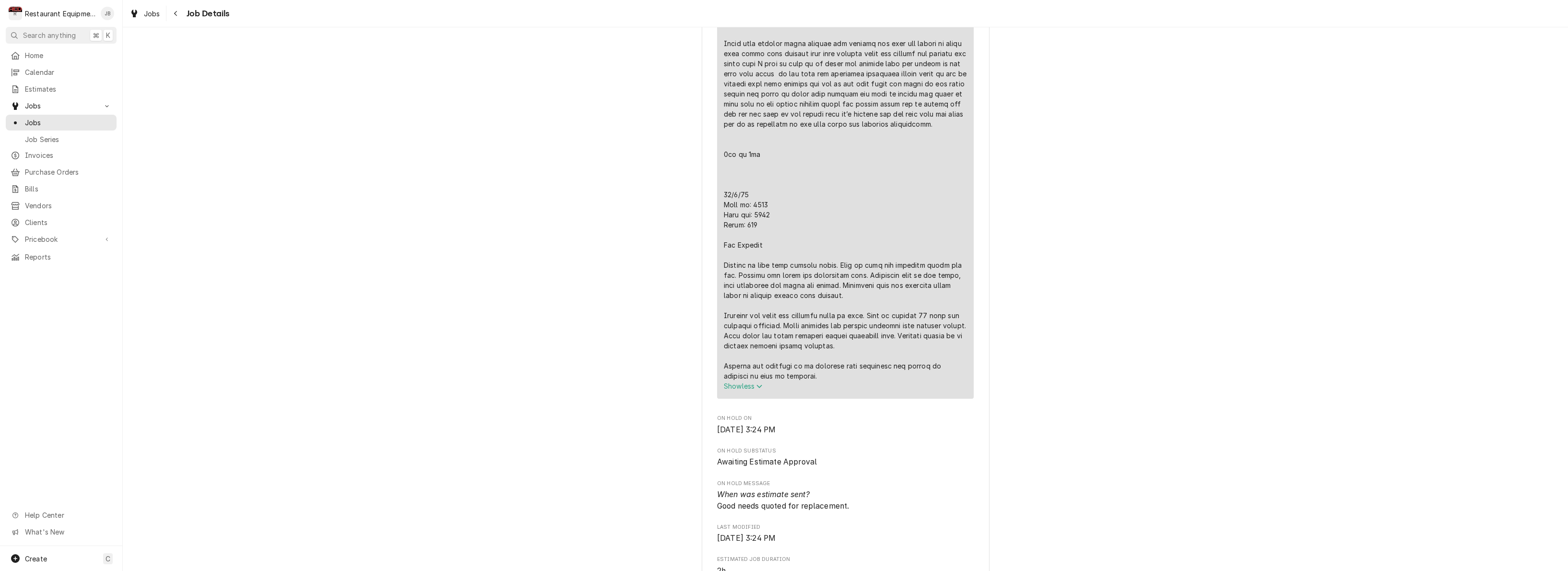
scroll to position [538, 0]
click at [177, 15] on icon "Navigate back" at bounding box center [175, 13] width 3 height 5
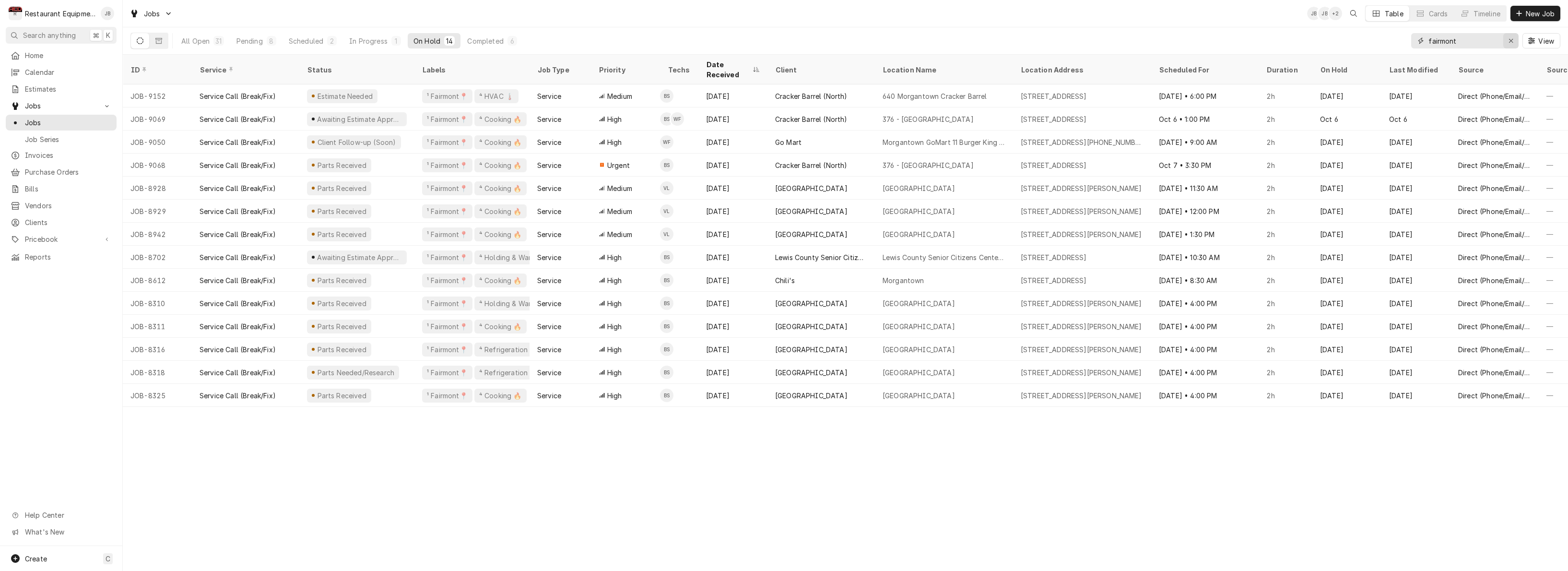
click at [1513, 40] on icon "Erase input" at bounding box center [1511, 40] width 5 height 7
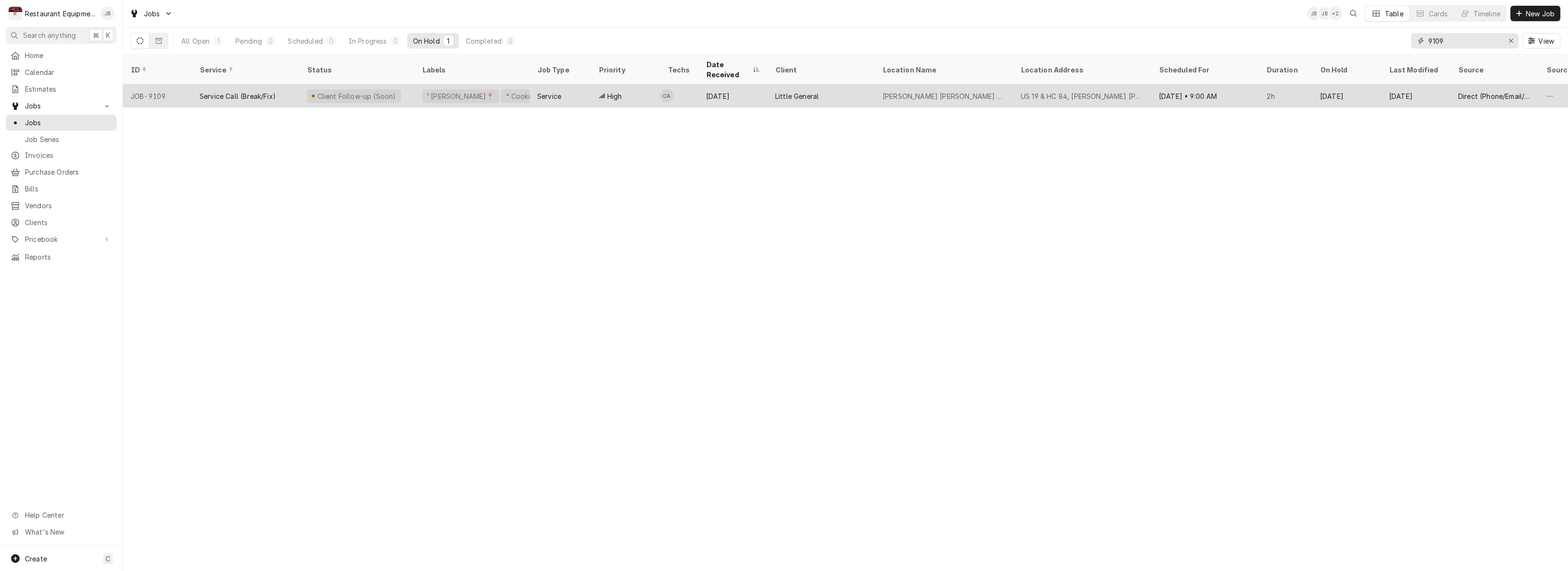
type input "9109"
click at [1217, 85] on div "[DATE] • 9:00 AM" at bounding box center [1205, 96] width 108 height 23
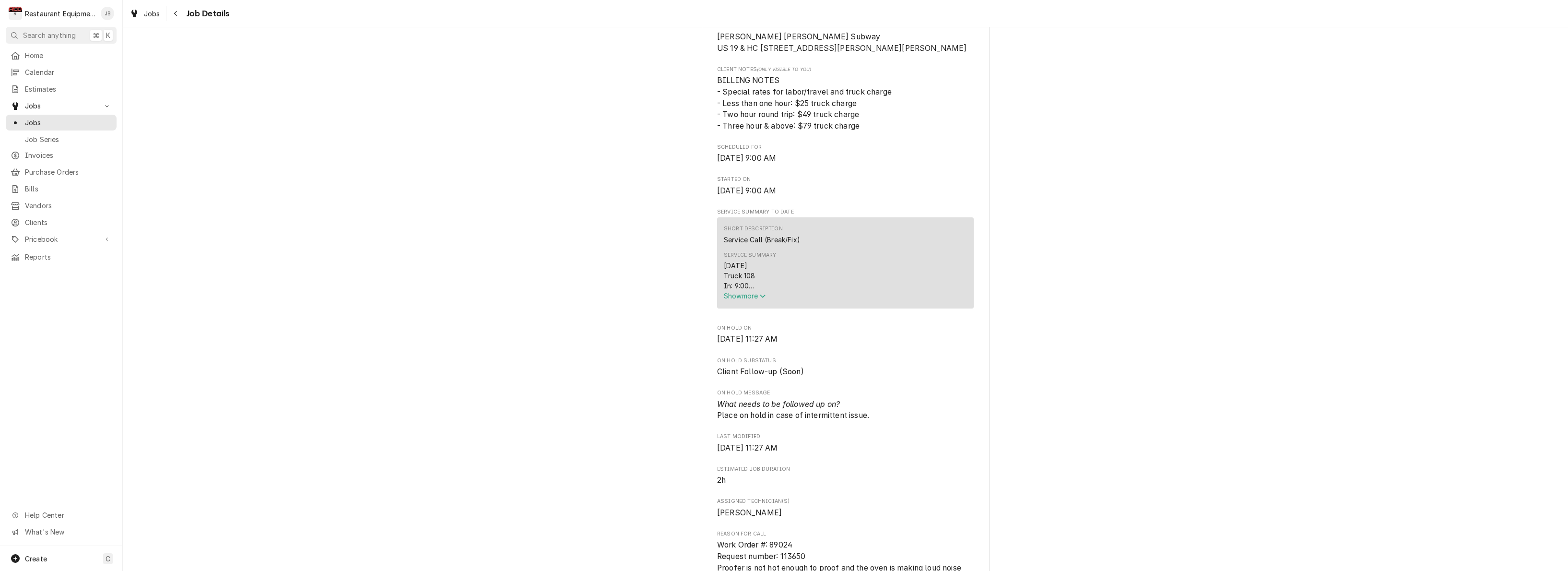
scroll to position [247, 0]
click at [727, 290] on span "Show more" at bounding box center [744, 294] width 42 height 8
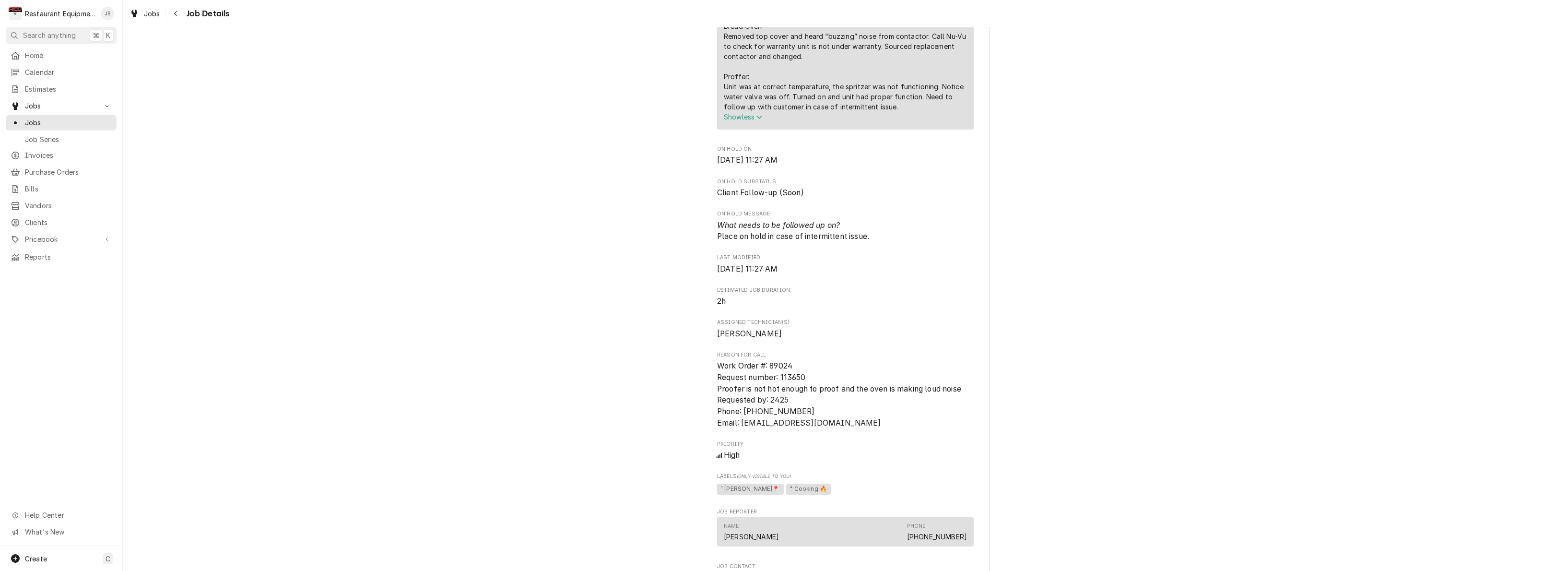
scroll to position [577, 0]
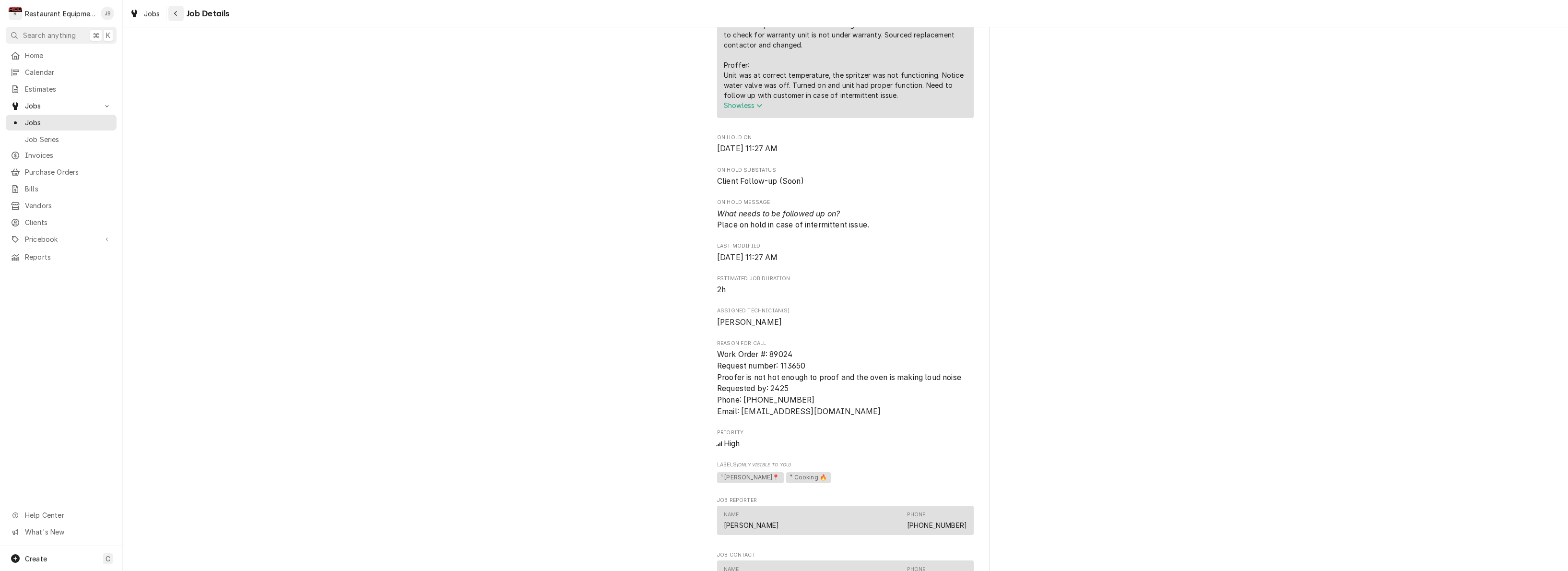
click at [177, 8] on button "Navigate back" at bounding box center [176, 13] width 15 height 15
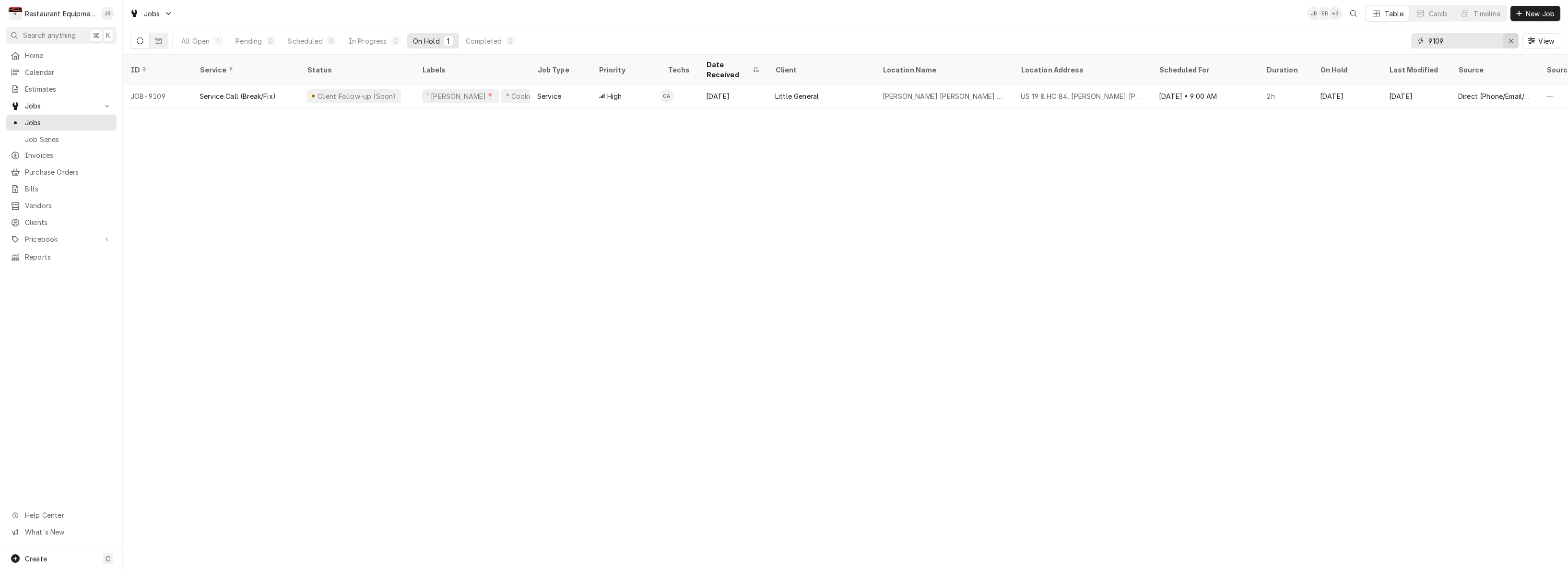
click at [1511, 42] on icon "Erase input" at bounding box center [1511, 40] width 5 height 7
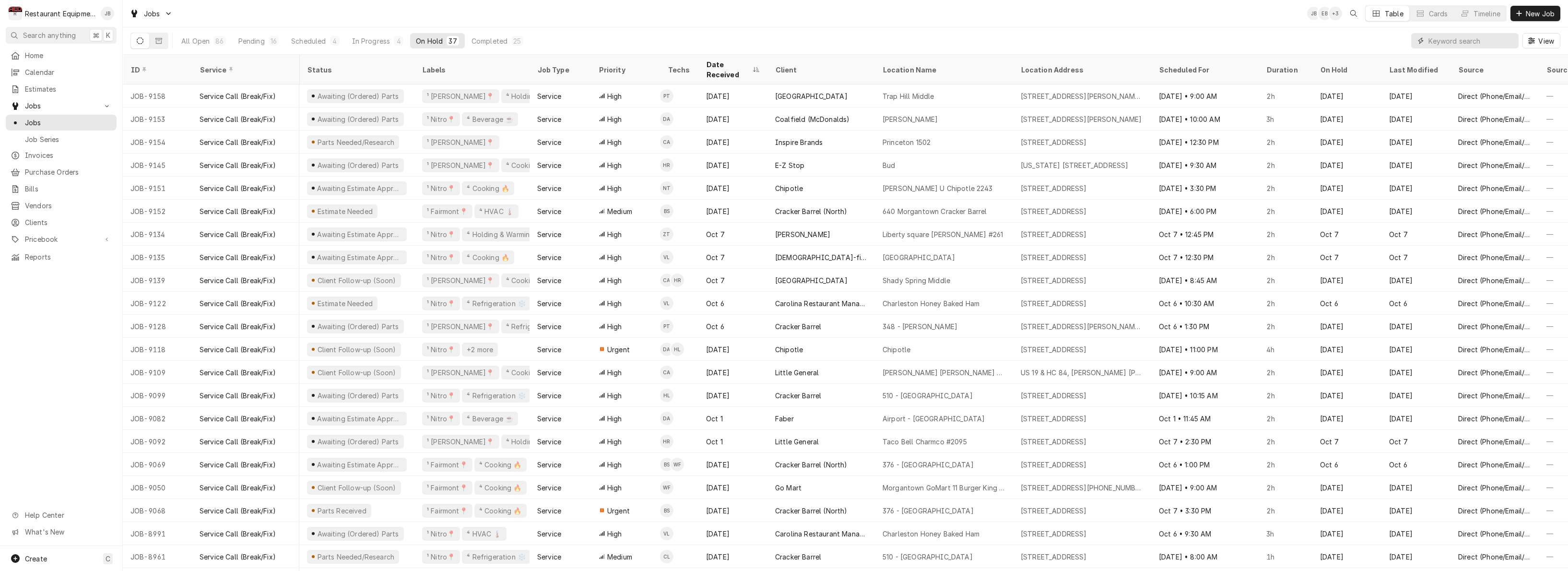
scroll to position [0, 10]
click at [1456, 41] on input "Dynamic Content Wrapper" at bounding box center [1471, 40] width 85 height 15
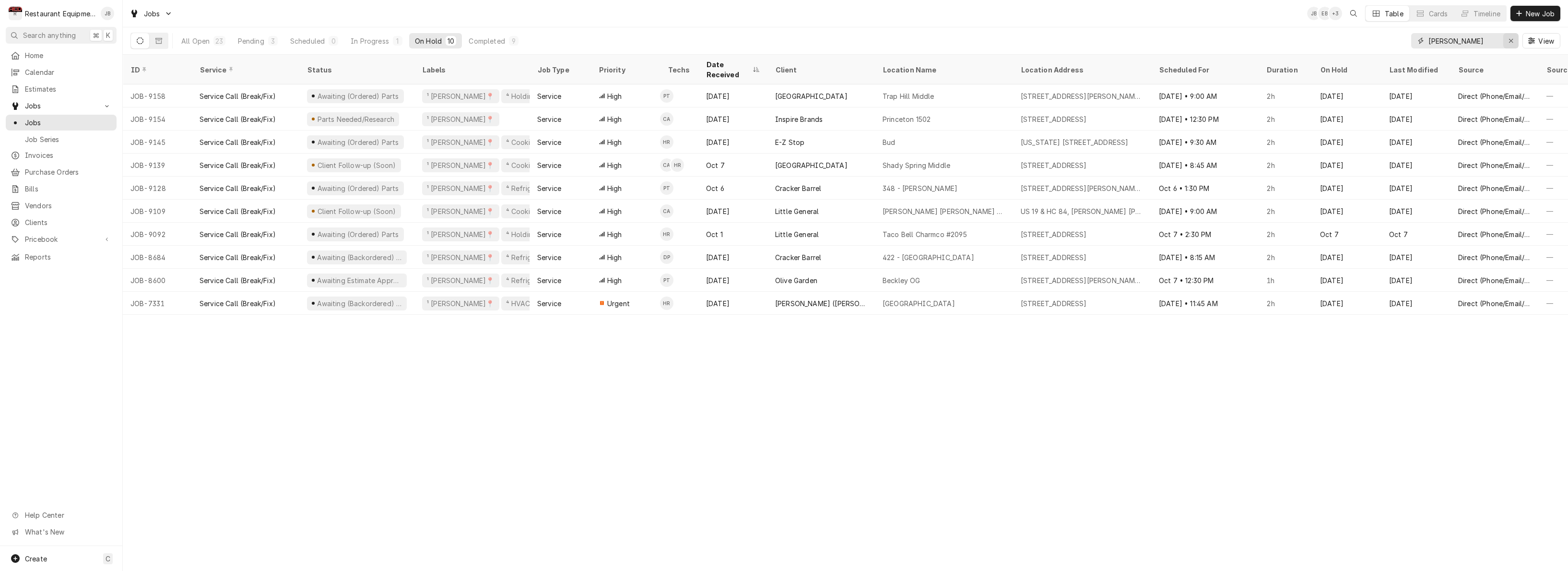
type input "[PERSON_NAME]"
click at [1506, 38] on div "Erase input" at bounding box center [1511, 41] width 10 height 10
type input "[PERSON_NAME]"
click at [361, 39] on div "In Progress" at bounding box center [369, 41] width 38 height 10
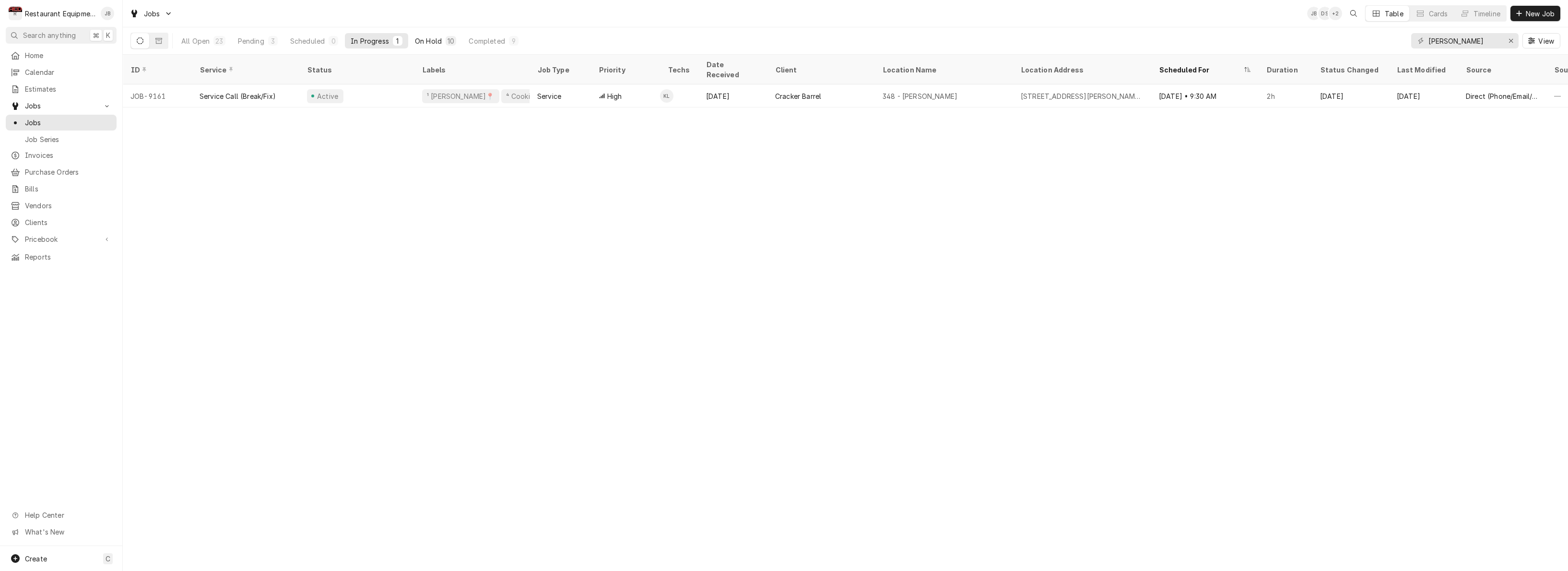
click at [436, 40] on div "On Hold" at bounding box center [429, 41] width 27 height 10
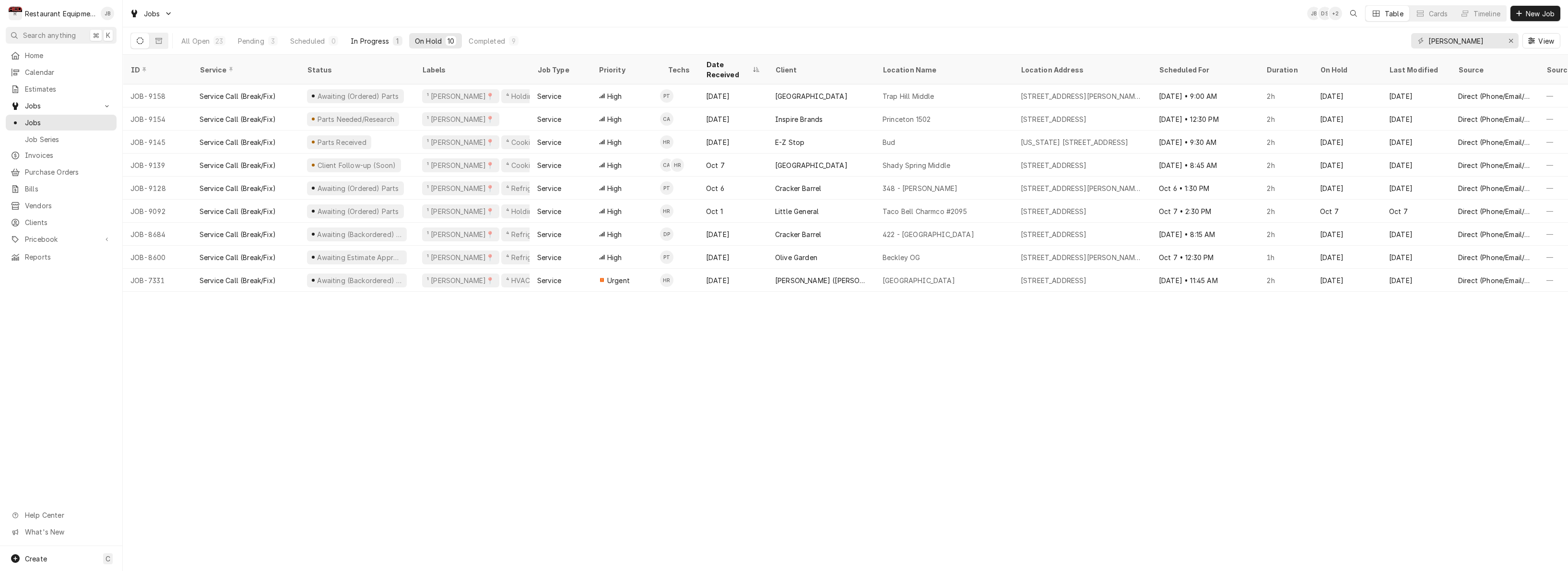
click at [388, 41] on div "In Progress" at bounding box center [369, 41] width 38 height 10
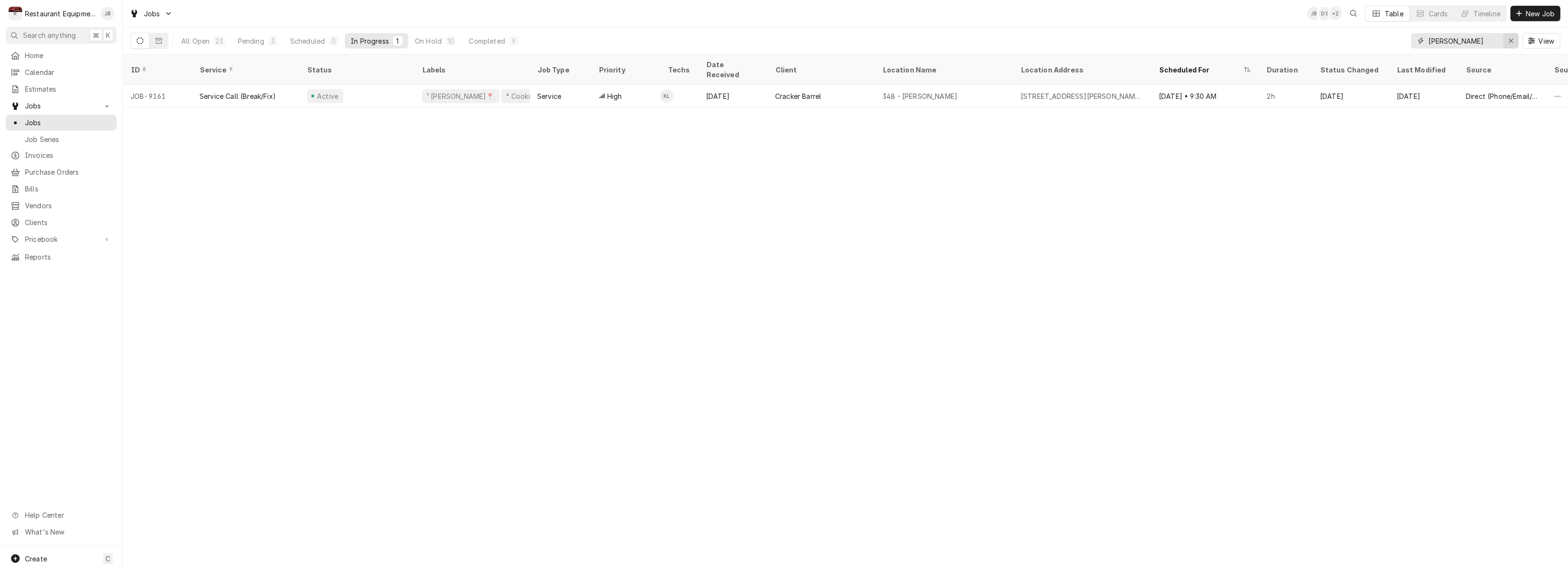
click at [1514, 37] on div "Erase input" at bounding box center [1511, 41] width 10 height 10
type input "nitro"
click at [293, 40] on div "Scheduled" at bounding box center [307, 41] width 35 height 10
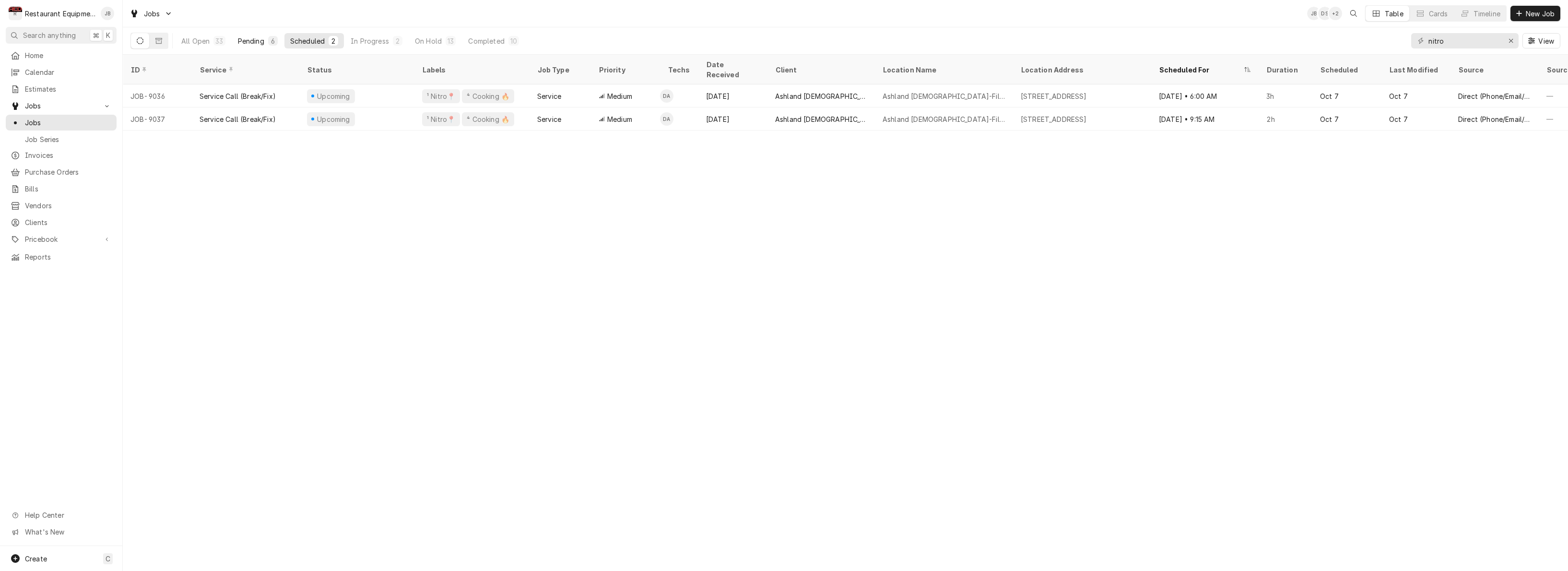
click at [261, 41] on div "Pending" at bounding box center [251, 41] width 26 height 10
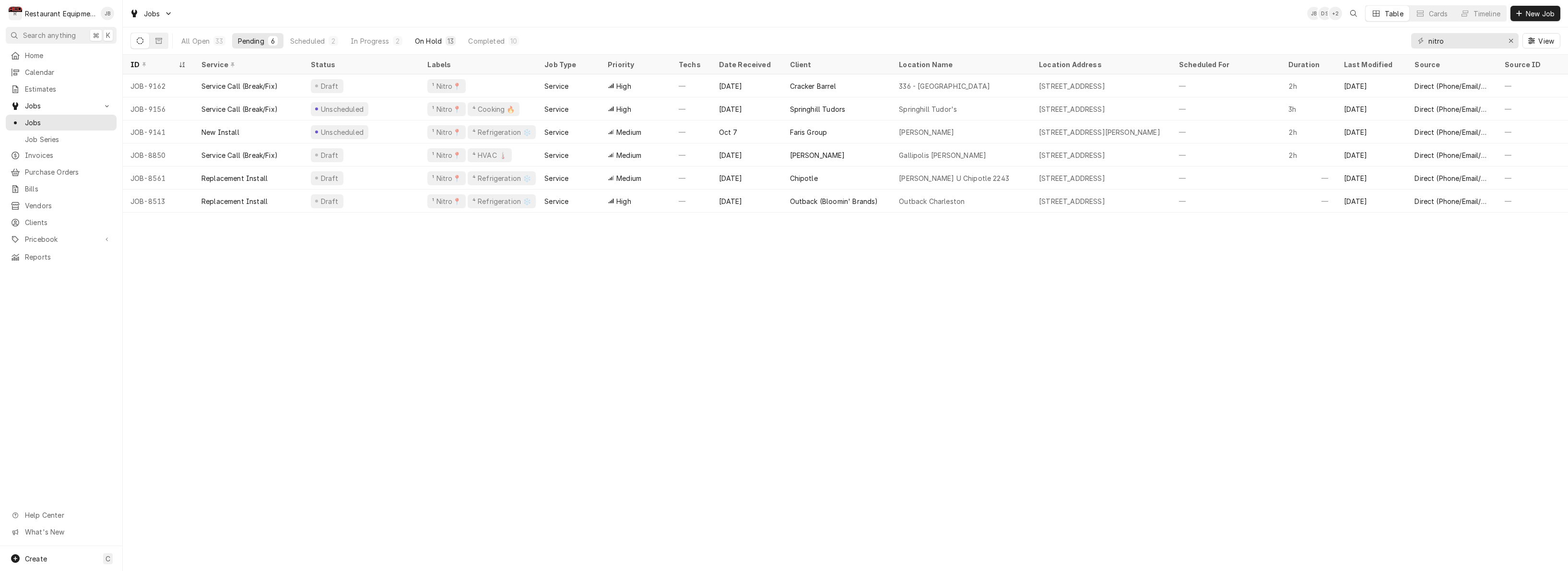
scroll to position [0, 0]
click at [429, 39] on div "On Hold" at bounding box center [429, 41] width 27 height 10
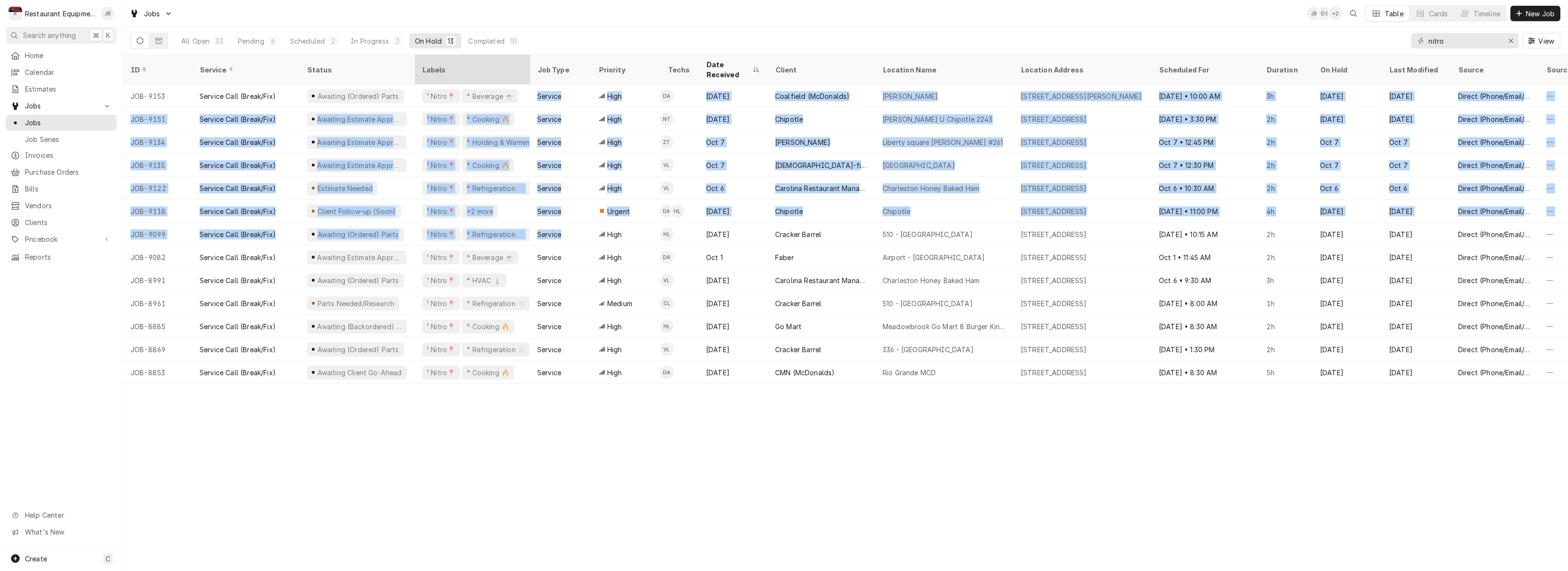
drag, startPoint x: 516, startPoint y: 150, endPoint x: 480, endPoint y: 59, distance: 97.9
